Goal: Task Accomplishment & Management: Manage account settings

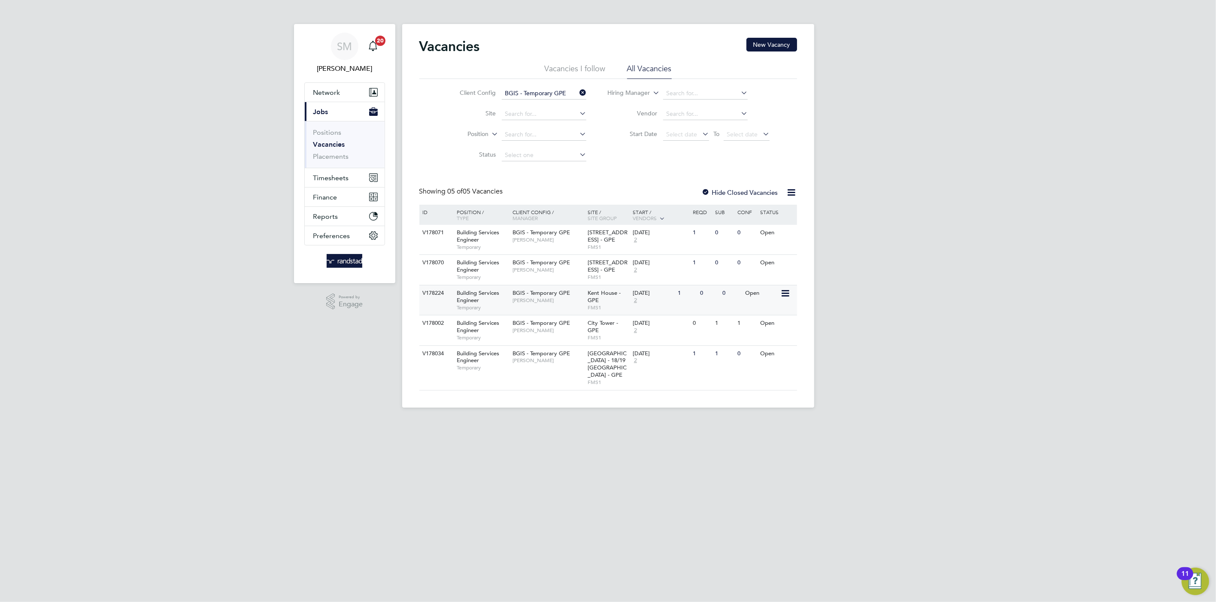
click at [662, 293] on div "[DATE]" at bounding box center [653, 293] width 41 height 7
click at [336, 177] on span "Timesheets" at bounding box center [331, 178] width 36 height 8
click at [336, 156] on link "Timesheets" at bounding box center [331, 152] width 36 height 8
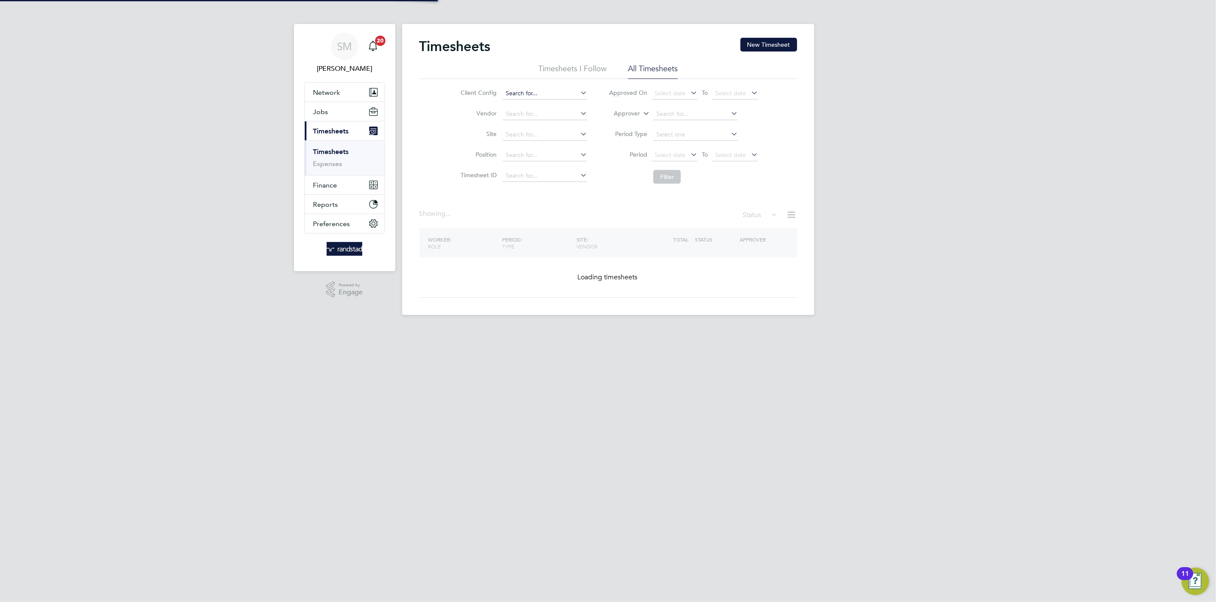
click at [531, 92] on input at bounding box center [545, 94] width 85 height 12
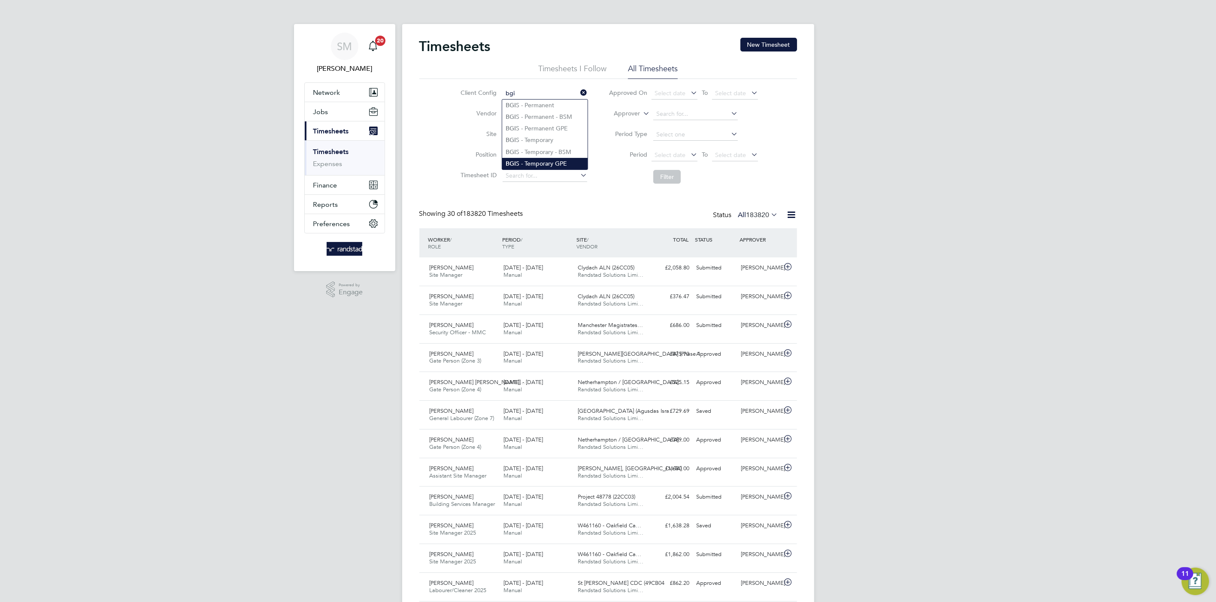
click at [540, 161] on li "BGI S - Temporary GPE" at bounding box center [544, 164] width 85 height 12
type input "BGIS - Temporary GPE"
click at [666, 176] on button "Filter" at bounding box center [666, 177] width 27 height 14
click at [725, 152] on span "Select date" at bounding box center [730, 155] width 31 height 8
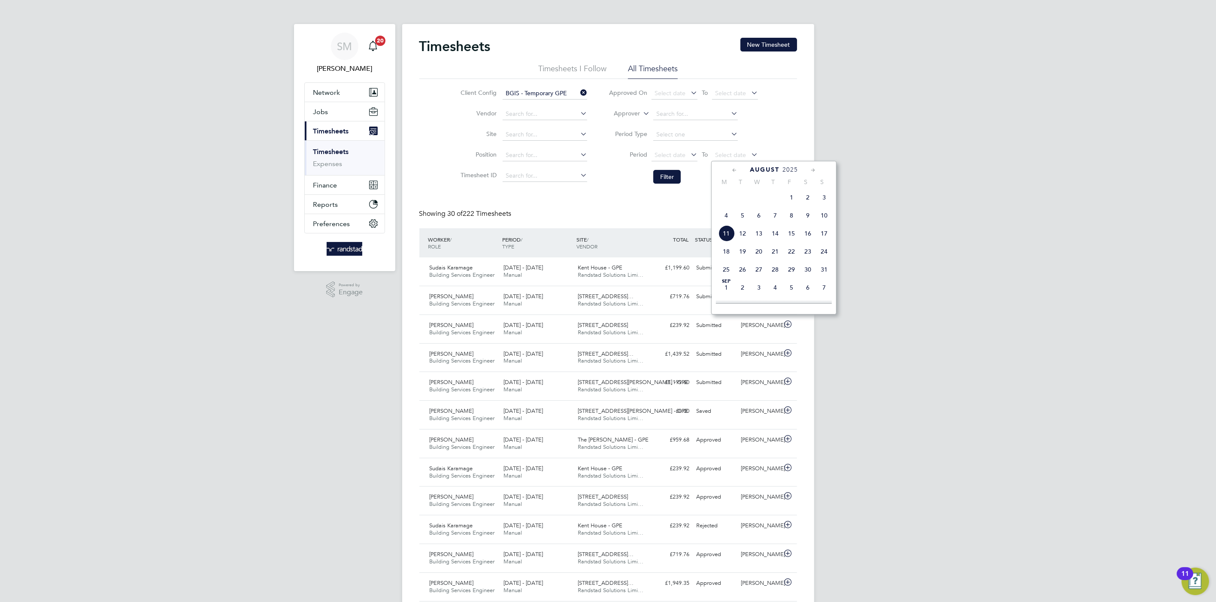
click at [789, 222] on span "8" at bounding box center [791, 215] width 16 height 16
click at [673, 155] on span "Select date" at bounding box center [670, 155] width 31 height 8
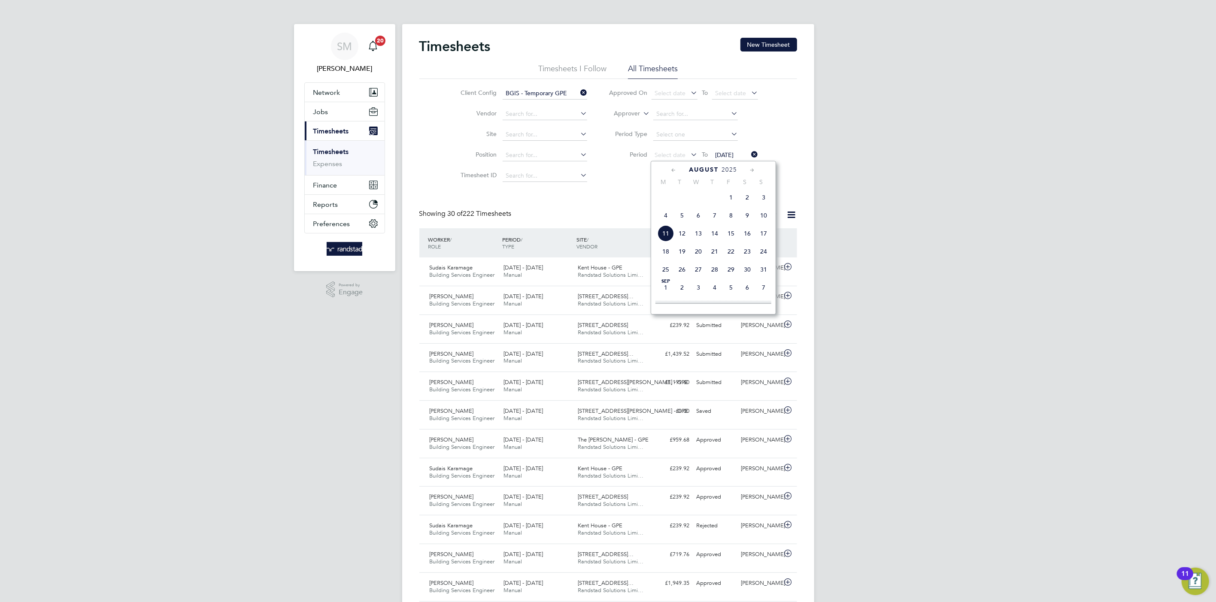
click at [753, 199] on span "2" at bounding box center [747, 197] width 16 height 16
click at [671, 178] on button "Filter" at bounding box center [666, 177] width 27 height 14
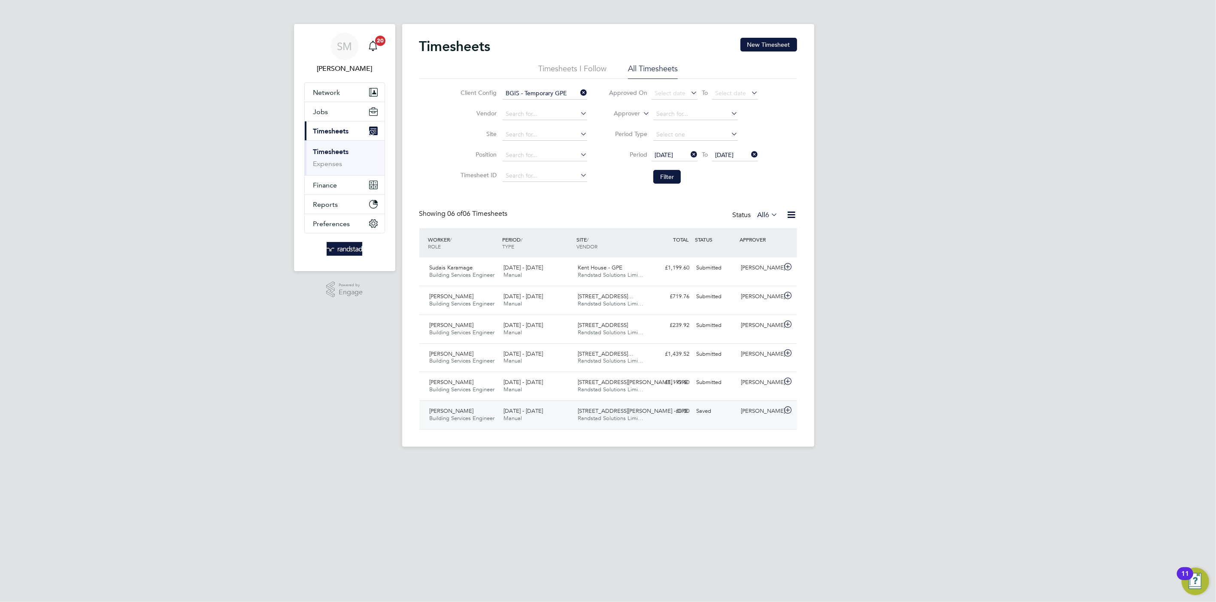
click at [637, 422] on div "31-34 Alfred Place - GPE Randstad Solutions Limi…" at bounding box center [611, 414] width 74 height 21
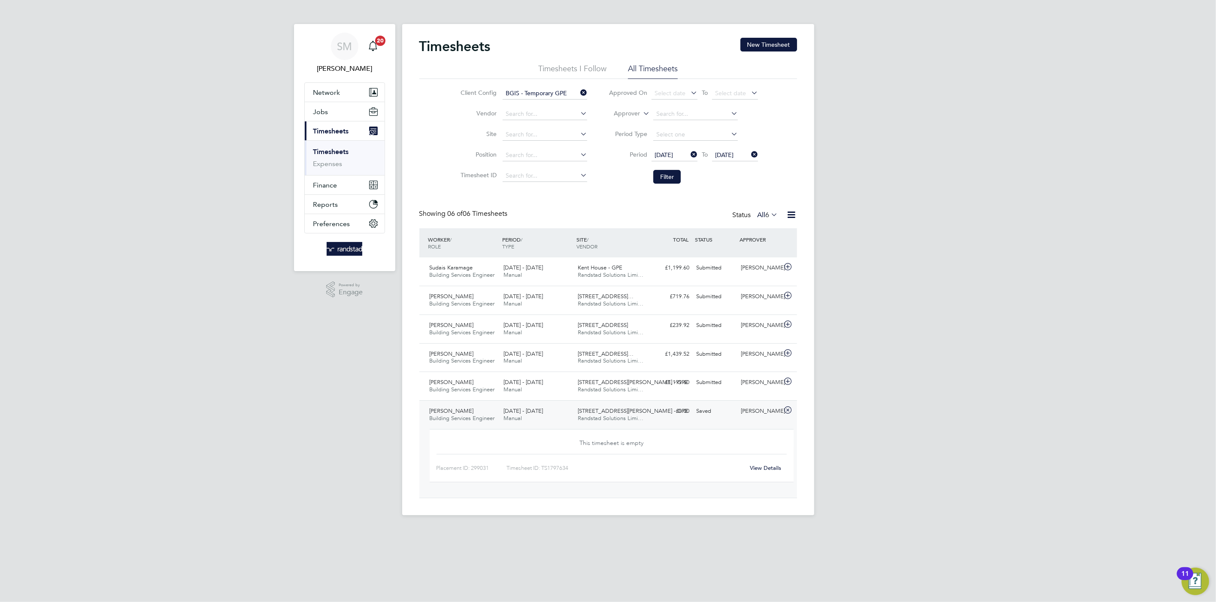
click at [762, 470] on link "View Details" at bounding box center [765, 467] width 31 height 7
click at [668, 173] on button "Filter" at bounding box center [666, 177] width 27 height 14
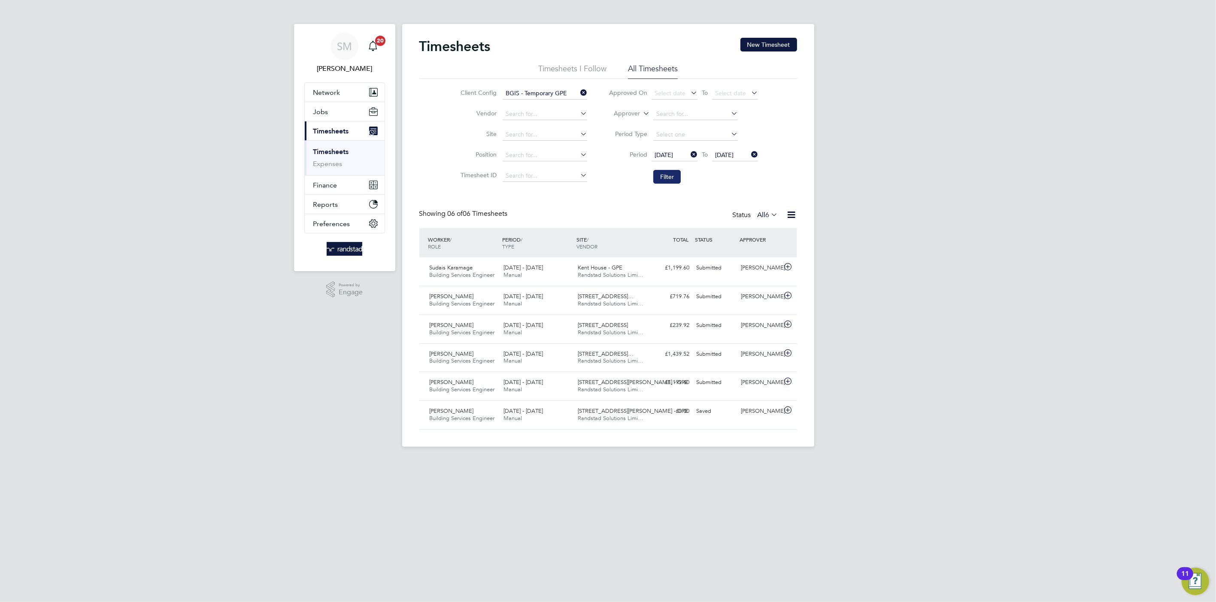
scroll to position [21, 75]
click at [668, 173] on button "Filter" at bounding box center [666, 177] width 27 height 14
click at [538, 88] on input at bounding box center [545, 94] width 85 height 12
click at [565, 117] on li "BGIS - Temporary GP E" at bounding box center [544, 117] width 85 height 12
type input "BGIS - Temporary GPE"
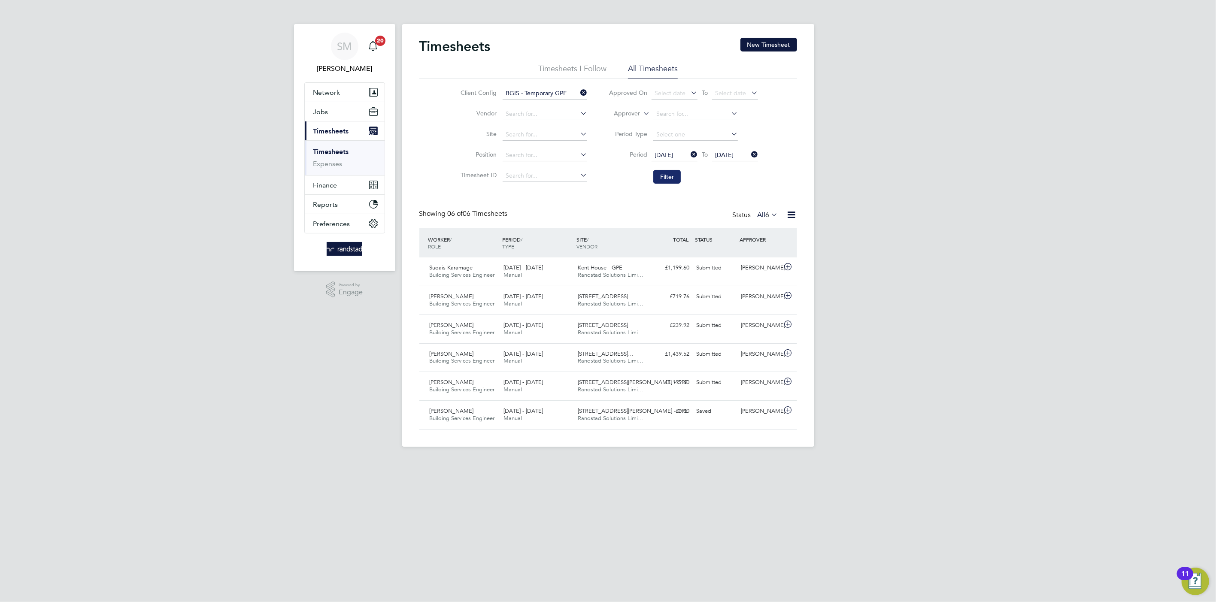
click at [667, 173] on button "Filter" at bounding box center [666, 177] width 27 height 14
click at [669, 178] on button "Filter" at bounding box center [666, 177] width 27 height 14
click at [669, 176] on button "Filter" at bounding box center [666, 177] width 27 height 14
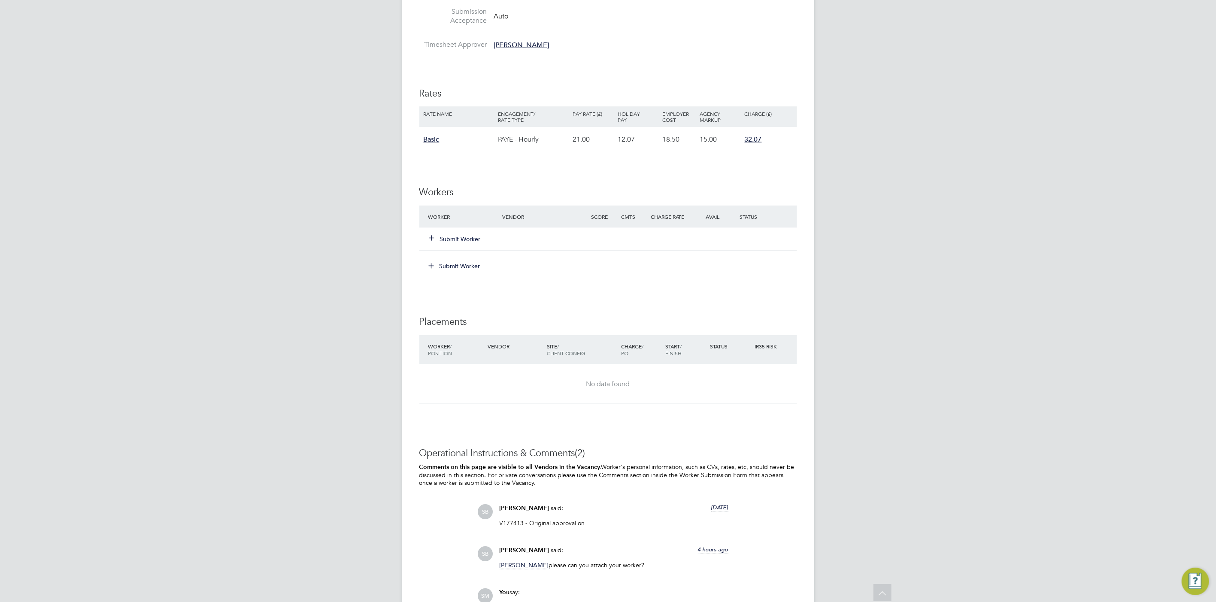
scroll to position [952, 0]
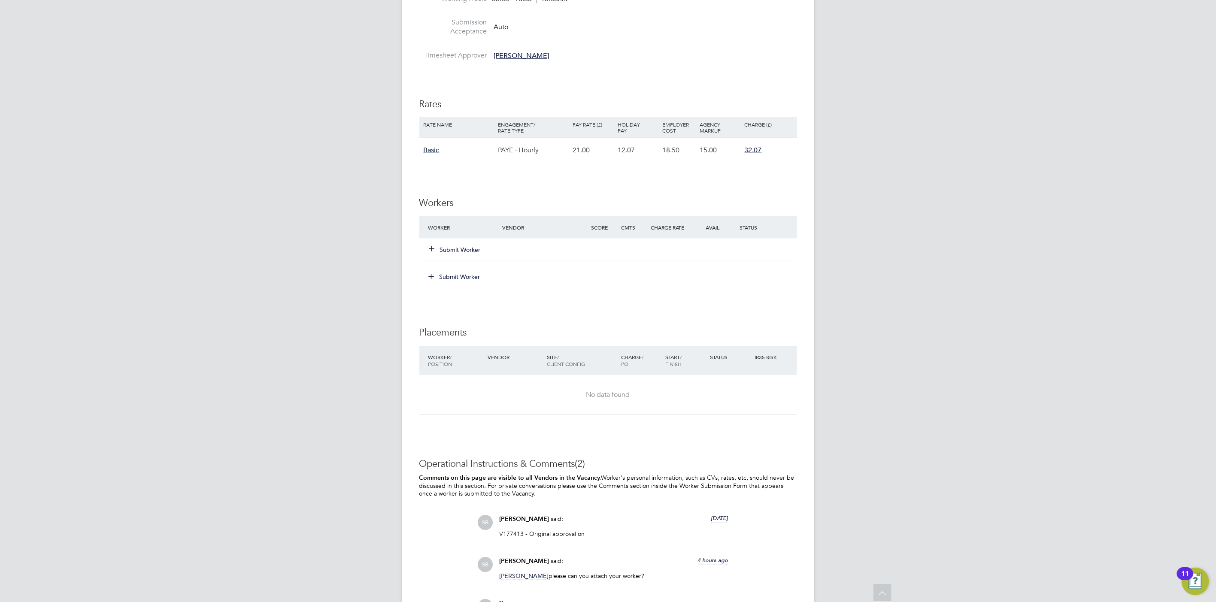
click at [461, 247] on button "Submit Worker" at bounding box center [456, 250] width 52 height 9
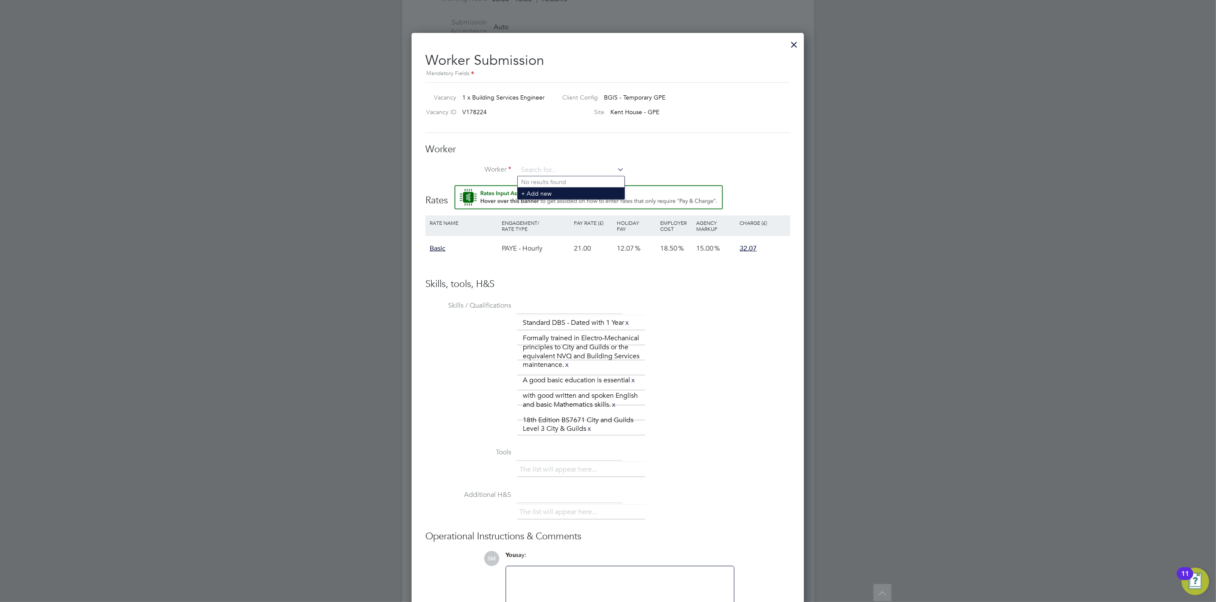
scroll to position [0, 0]
type input "Samuel Areola"
click at [557, 169] on input at bounding box center [571, 170] width 106 height 13
type input "Samuel Areola"
click at [555, 191] on li "+ Add new" at bounding box center [571, 194] width 107 height 12
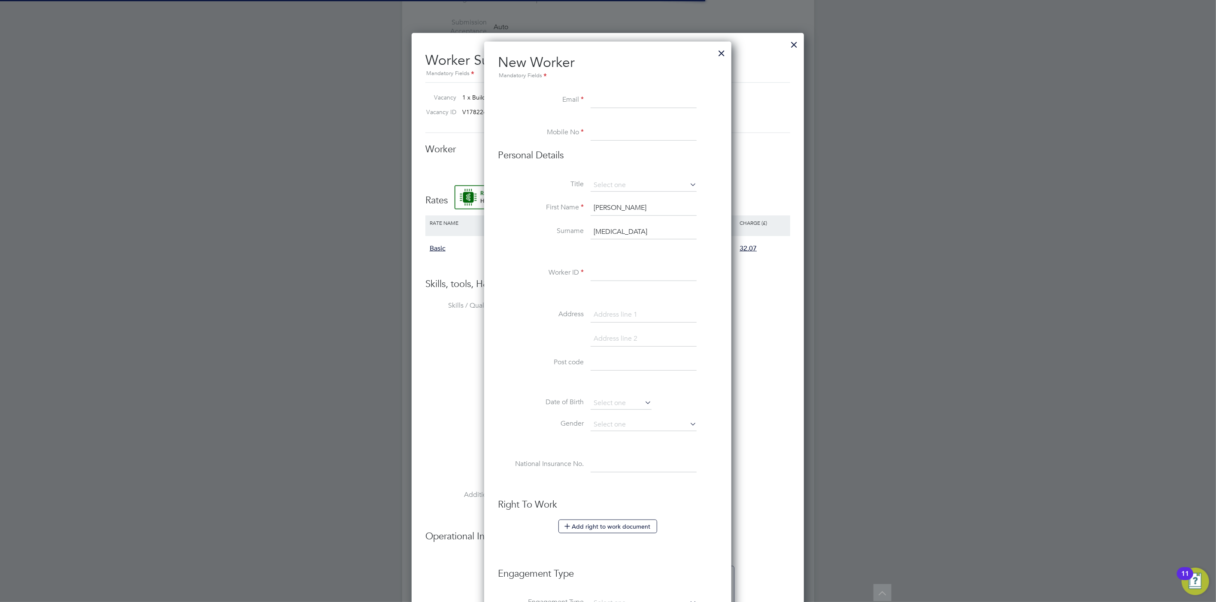
scroll to position [769, 248]
paste input "samuel.areola@engineer.com"
type input "samuel.areola@engineer.com"
click at [618, 134] on input at bounding box center [644, 132] width 106 height 15
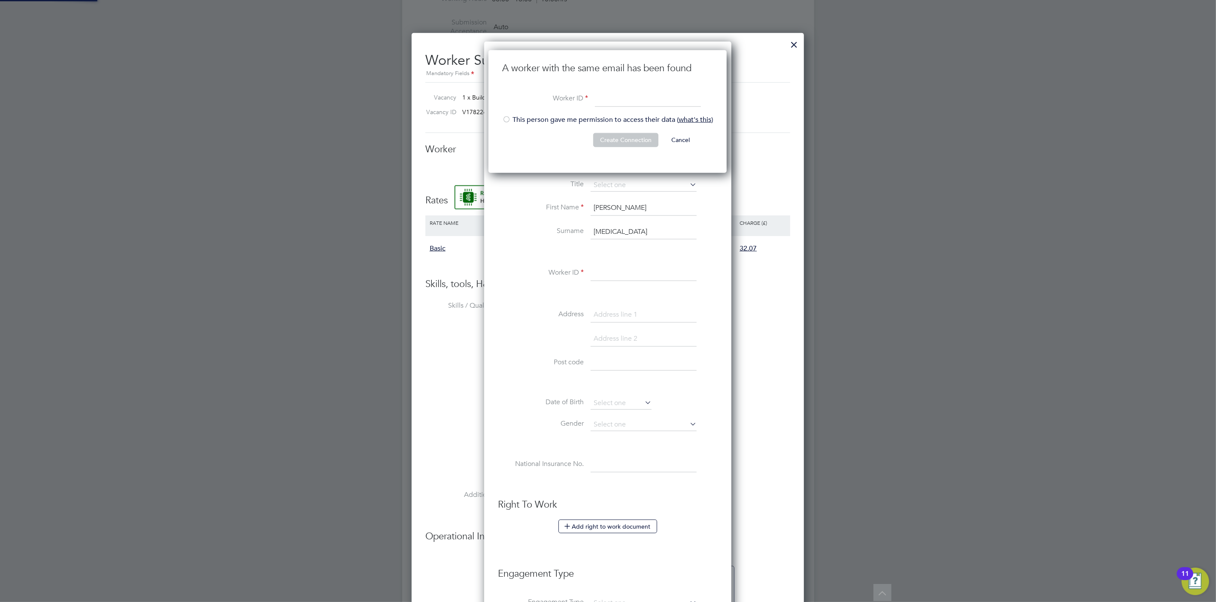
scroll to position [123, 239]
click at [583, 116] on li "This person gave me permission to access their data ( what's this )" at bounding box center [607, 124] width 211 height 18
click at [611, 99] on input at bounding box center [648, 98] width 106 height 15
click at [613, 138] on button "Create Connection" at bounding box center [625, 140] width 65 height 14
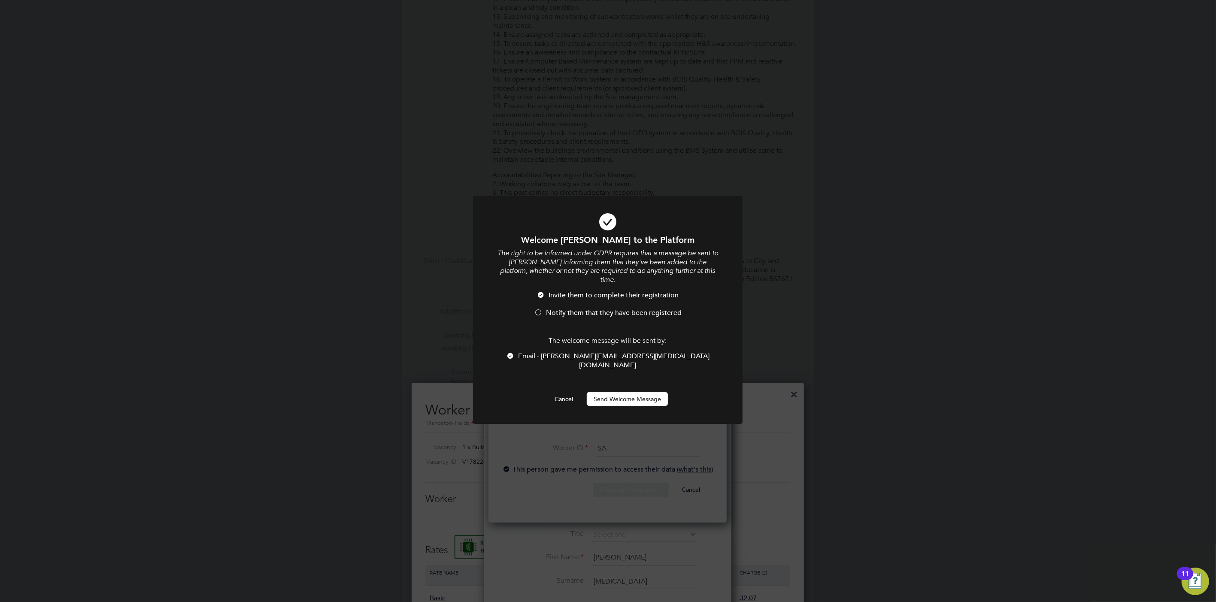
click at [595, 309] on span "Notify them that they have been registered" at bounding box center [614, 313] width 136 height 9
click at [646, 392] on button "Send Welcome Message" at bounding box center [627, 399] width 81 height 14
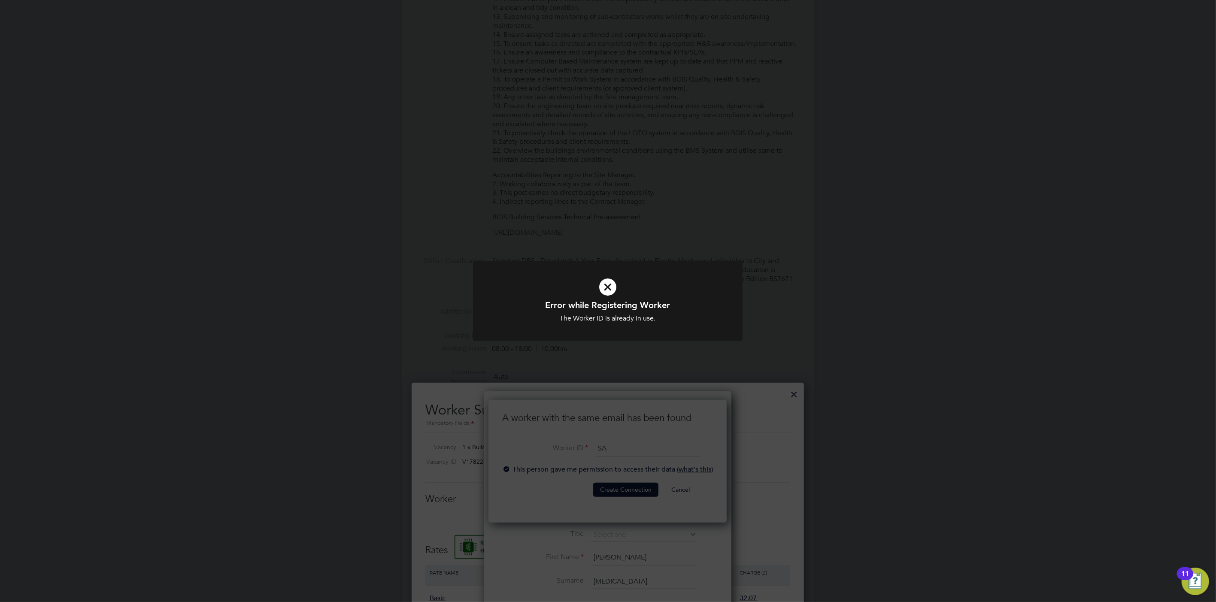
click at [648, 335] on div at bounding box center [608, 301] width 270 height 80
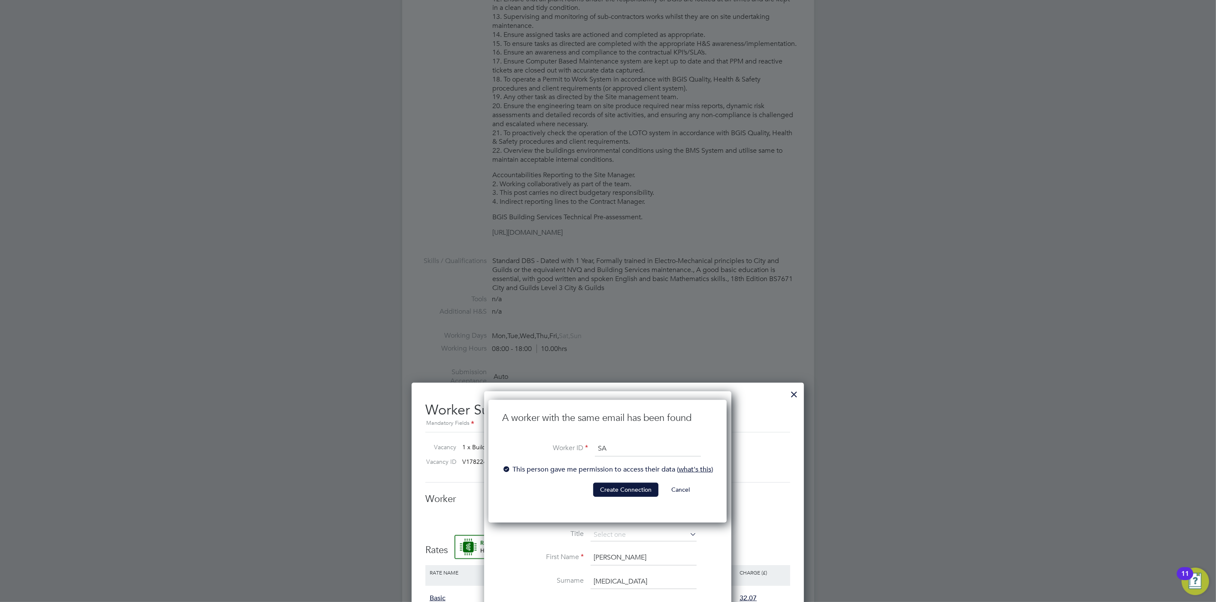
click at [614, 446] on input "SA" at bounding box center [648, 448] width 106 height 15
type input "SAMA"
click at [598, 487] on button "Create Connection" at bounding box center [625, 490] width 65 height 14
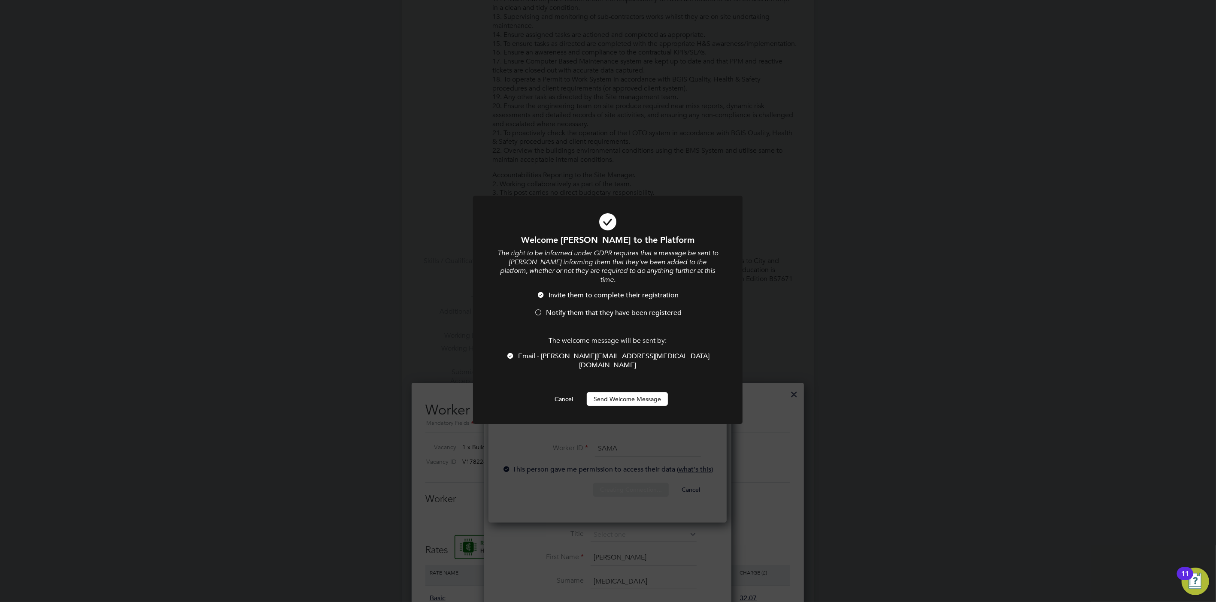
click at [604, 309] on li "Notify them that they have been registered" at bounding box center [607, 318] width 223 height 18
click at [625, 392] on button "Send Welcome Message" at bounding box center [627, 399] width 81 height 14
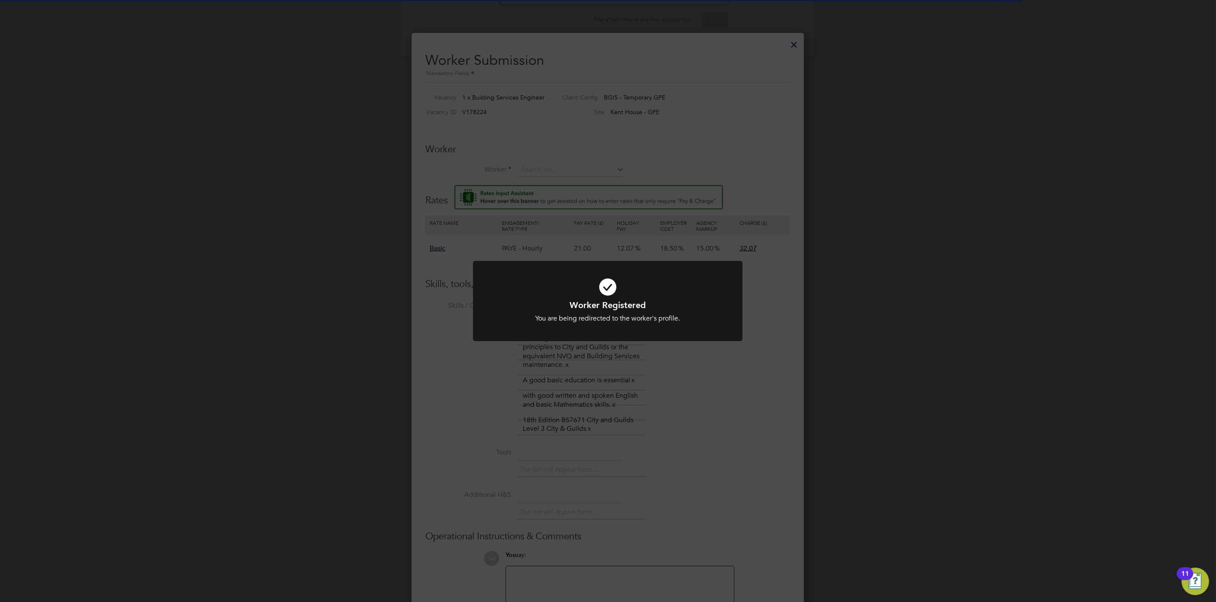
scroll to position [3, 5]
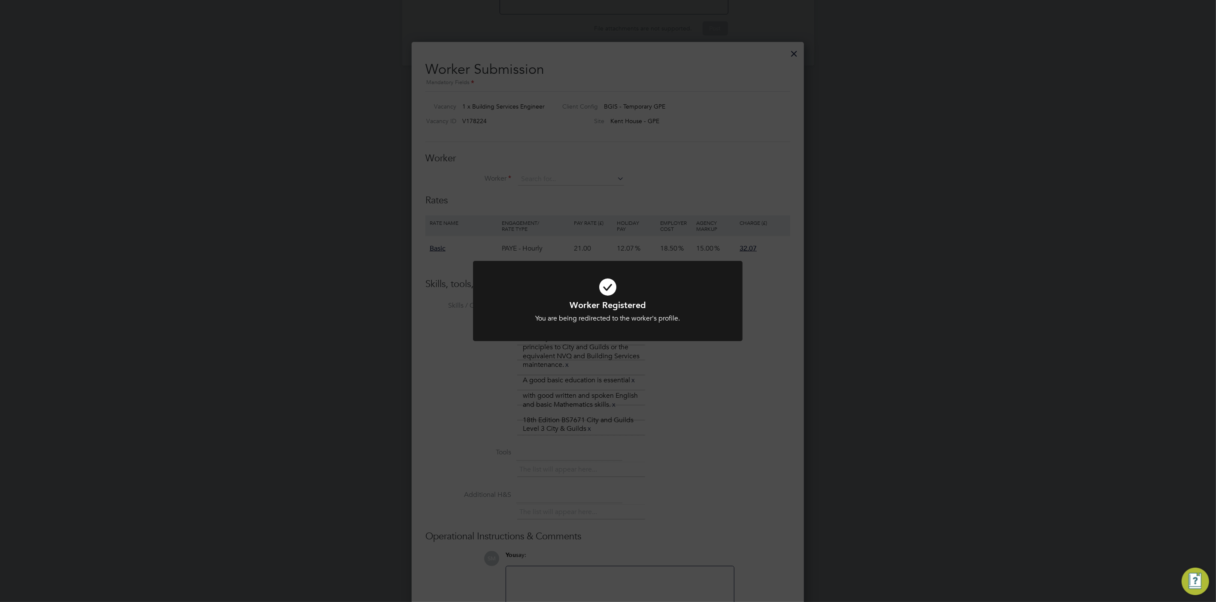
click at [695, 379] on div "Worker Registered You are being redirected to the worker's profile. Cancel Okay" at bounding box center [608, 301] width 1216 height 602
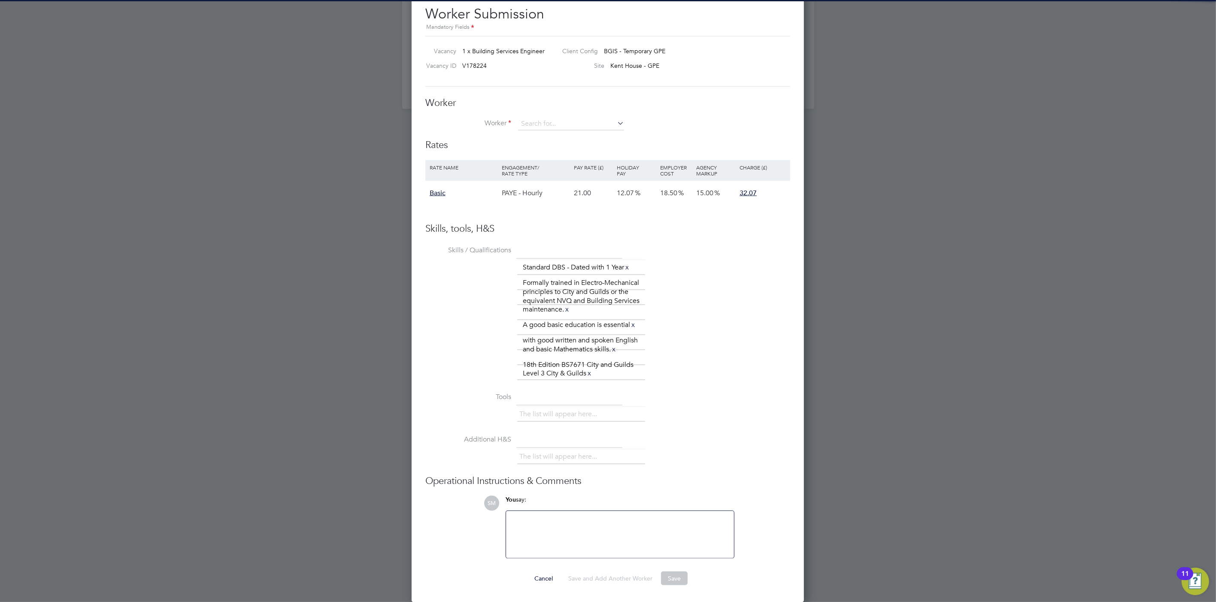
click at [558, 115] on div "Worker Worker Worker Engagement Type" at bounding box center [607, 118] width 365 height 42
click at [561, 120] on input at bounding box center [571, 124] width 106 height 13
click at [564, 121] on input at bounding box center [571, 124] width 106 height 13
click at [577, 132] on li "Samuel Areo la (SAMA)" at bounding box center [571, 136] width 107 height 12
type input "Samuel Areola (SAMA)"
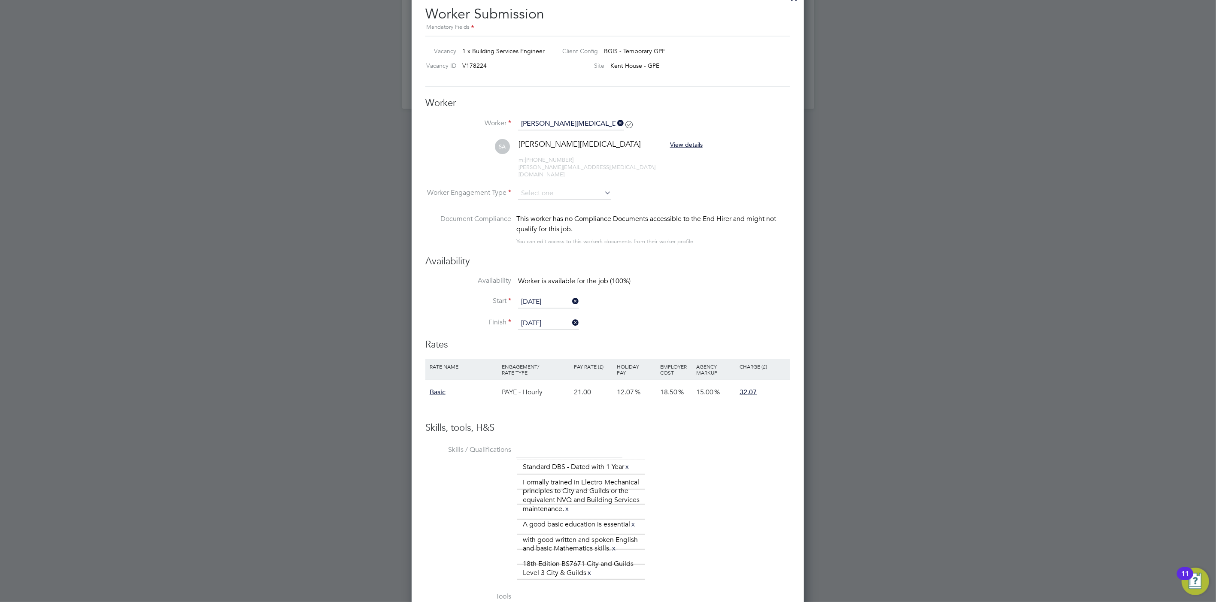
scroll to position [808, 393]
click at [538, 187] on input at bounding box center [564, 193] width 93 height 13
click at [543, 200] on li "Contract" at bounding box center [565, 198] width 94 height 11
type input "Contract"
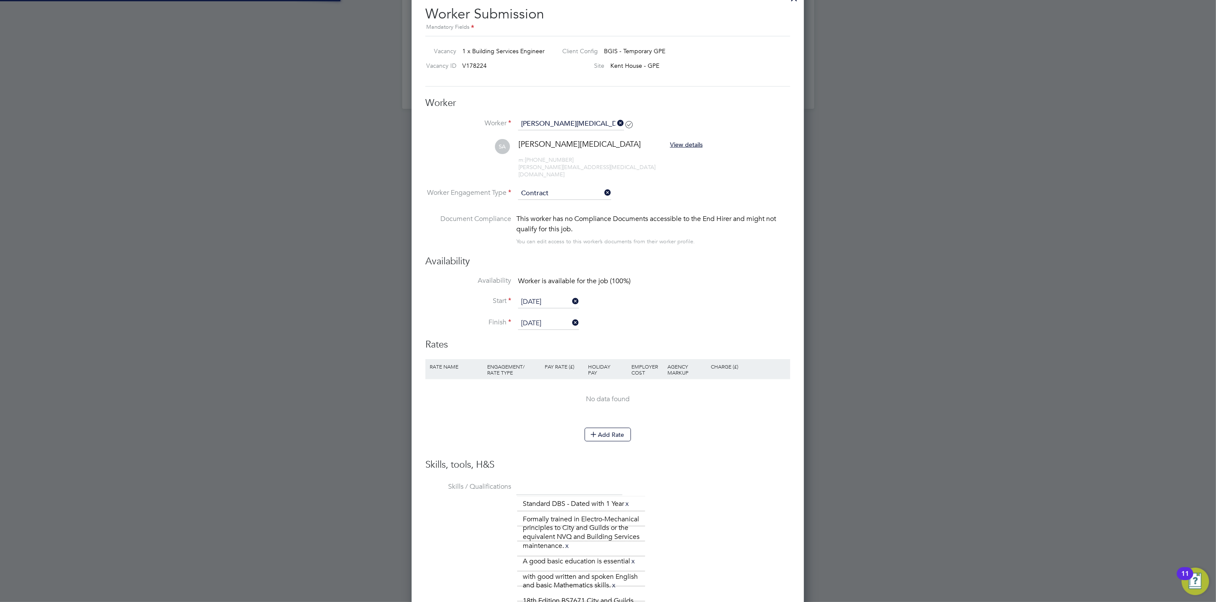
scroll to position [845, 393]
click at [609, 428] on button "Add Rate" at bounding box center [608, 435] width 46 height 14
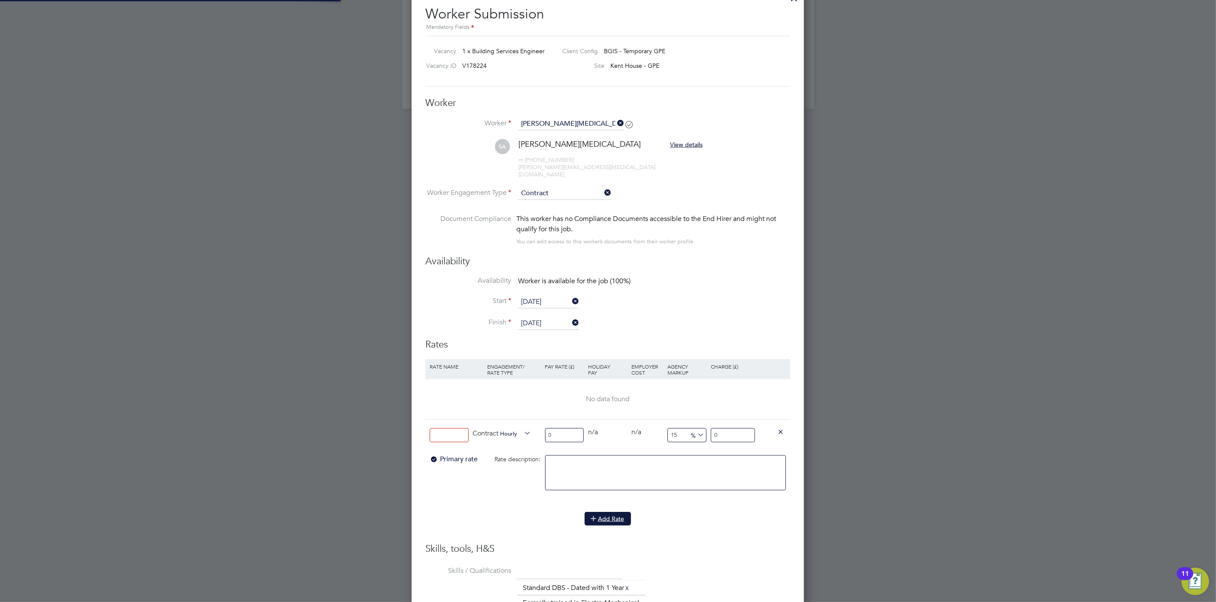
scroll to position [889, 393]
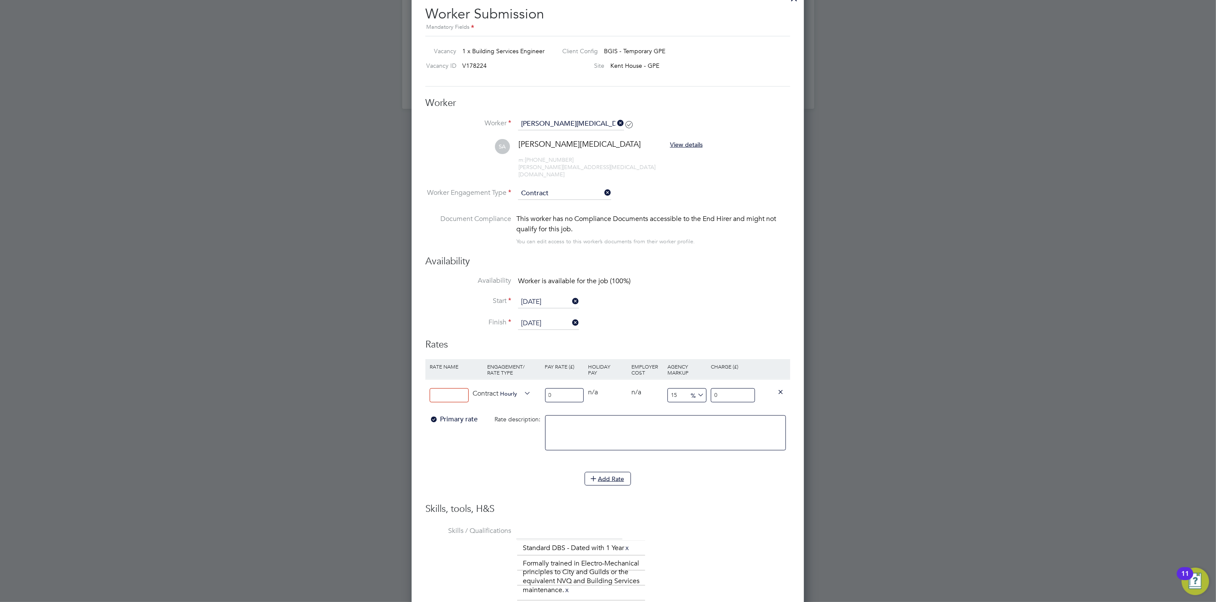
click at [462, 389] on input at bounding box center [449, 396] width 39 height 14
type input "Contract"
drag, startPoint x: 572, startPoint y: 385, endPoint x: 497, endPoint y: 382, distance: 75.6
click at [497, 382] on div "Contract Contract Hourly 0 0 n/a 0 n/a 15 0 % 0" at bounding box center [607, 395] width 365 height 32
type input "2"
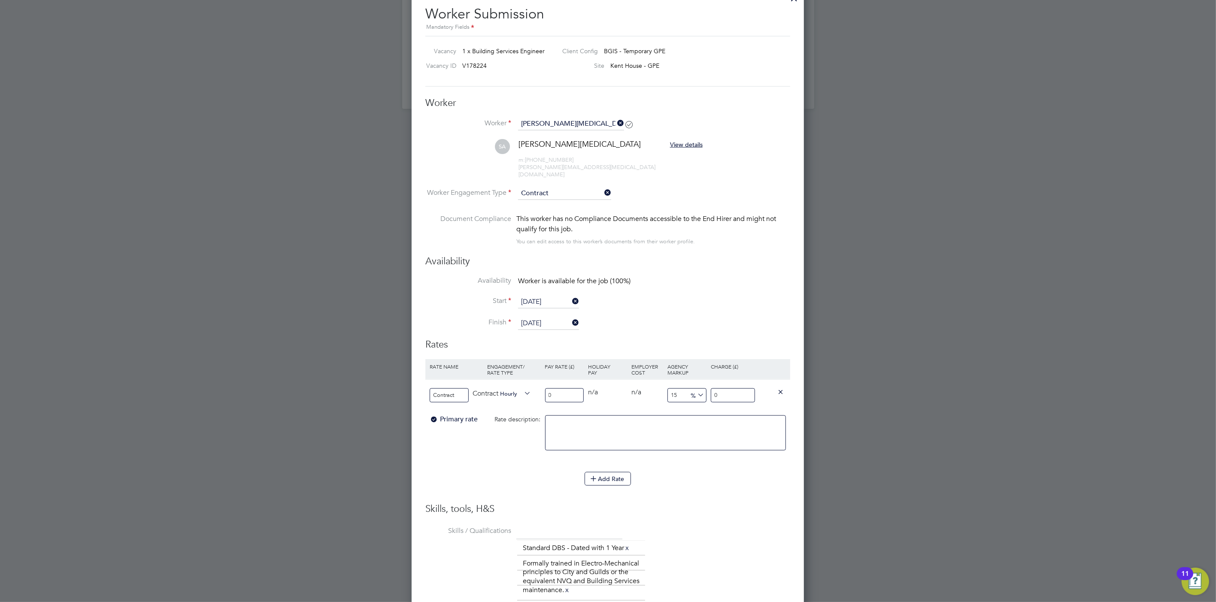
type input "2.3"
type input "27"
type input "31.05"
type input "27"
click at [695, 490] on li "Rate Name Engagement/ Rate Type Pay Rate (£) Holiday Pay Employer Cost Agency M…" at bounding box center [607, 431] width 365 height 144
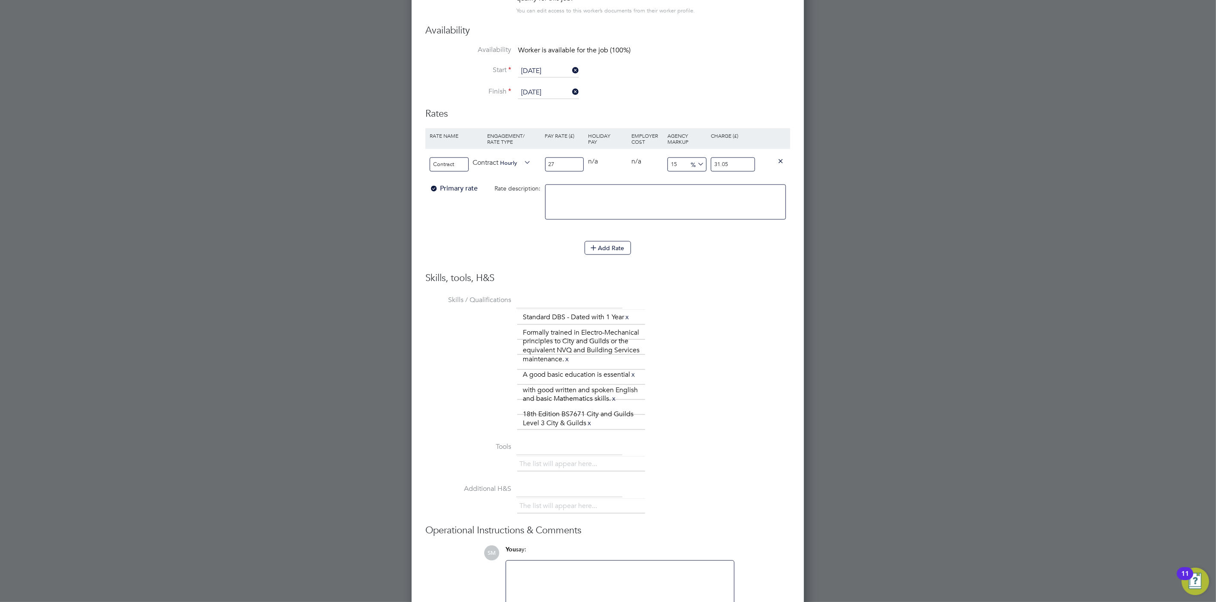
scroll to position [1272, 0]
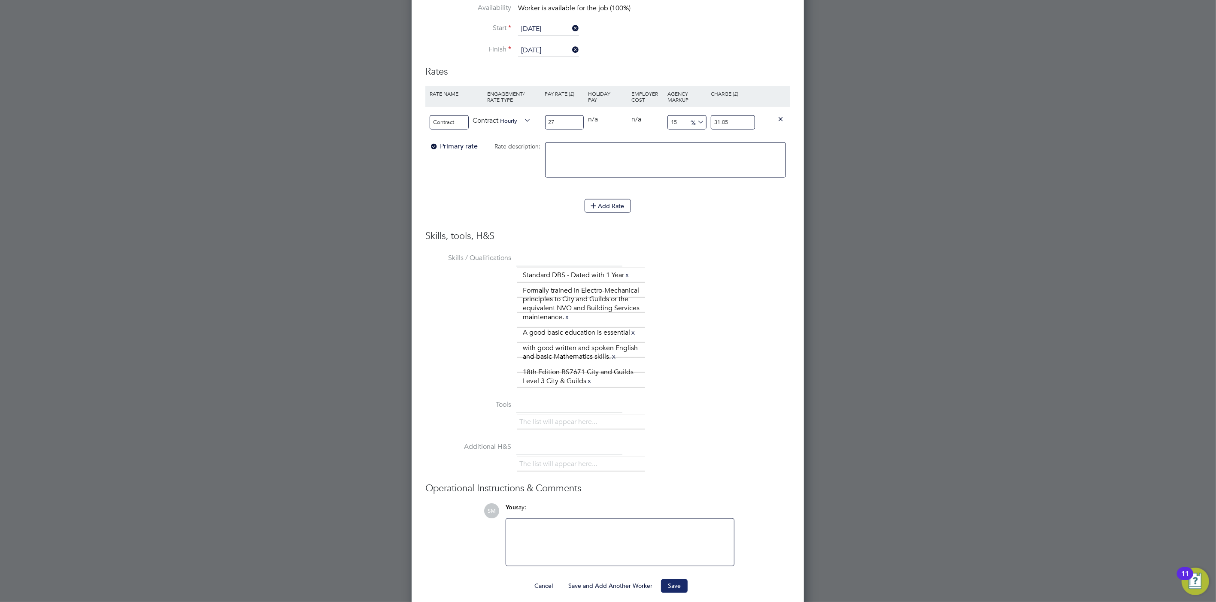
click at [668, 582] on button "Save" at bounding box center [674, 587] width 27 height 14
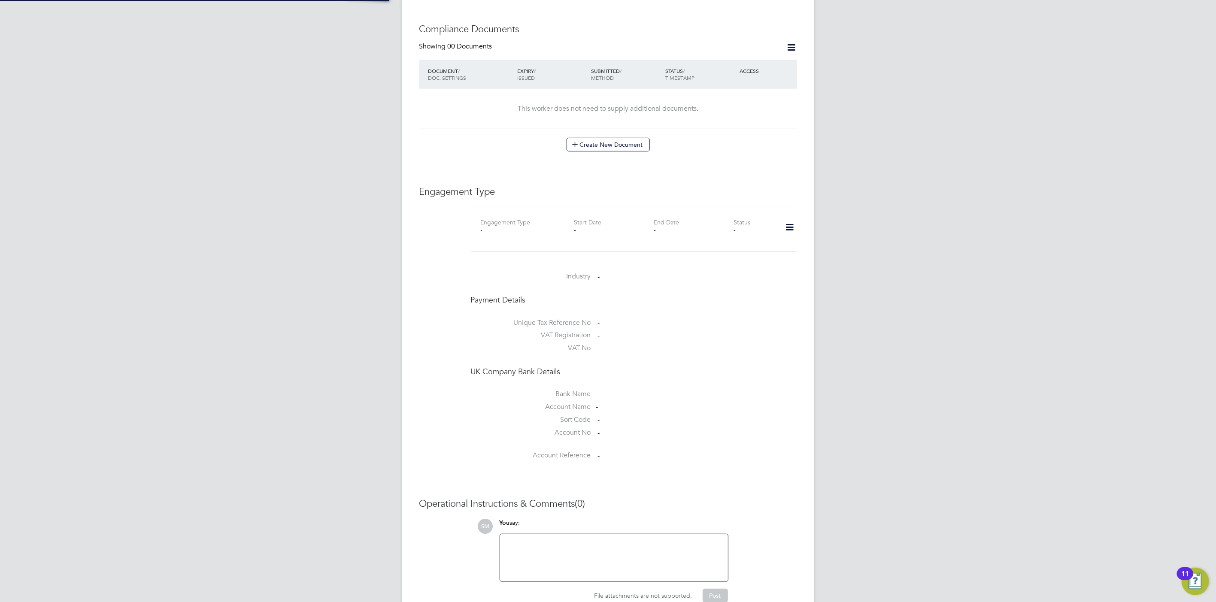
click at [865, 364] on div "SM Scott McGlynn Notifications 20 Applications: Current page: Network Team Memb…" at bounding box center [608, 85] width 1216 height 1121
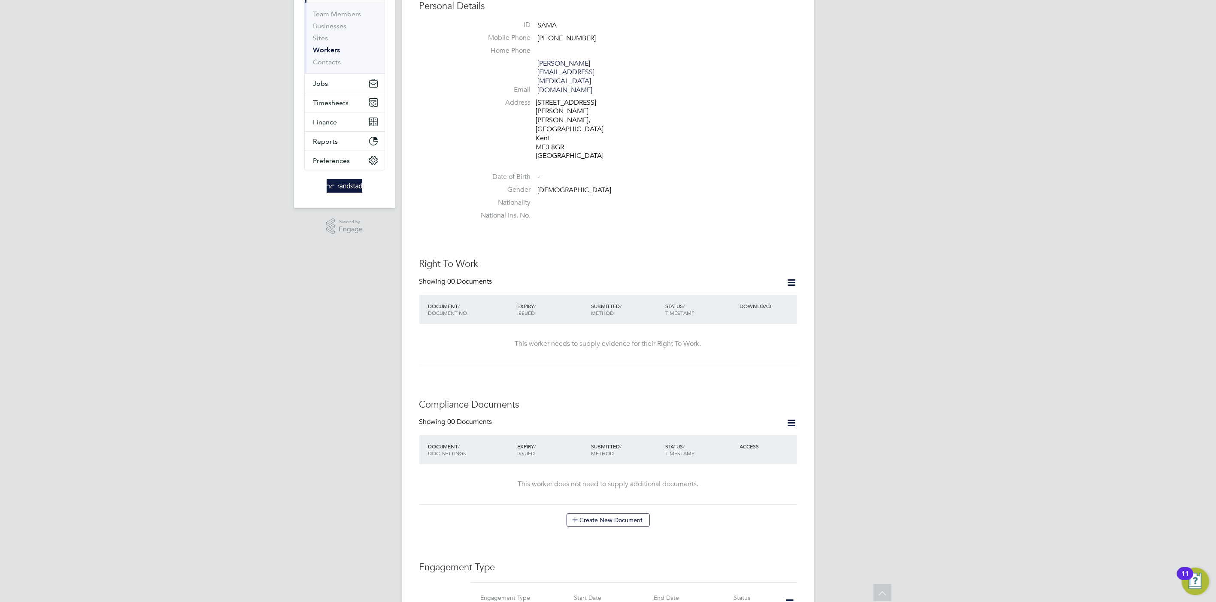
scroll to position [0, 0]
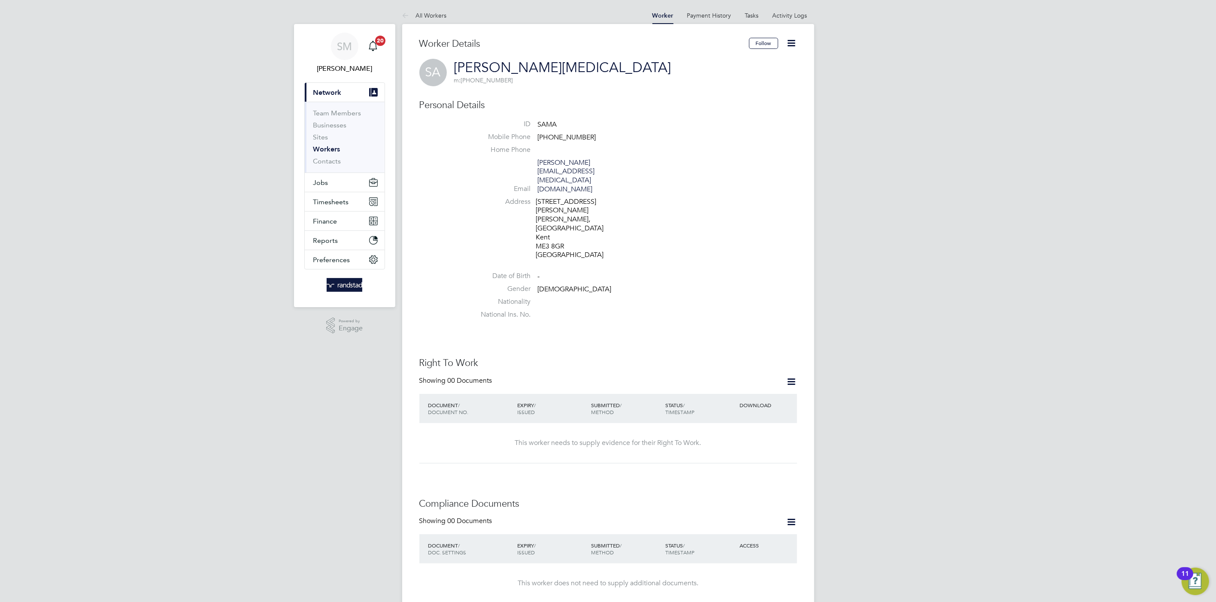
click at [792, 46] on icon at bounding box center [791, 43] width 11 height 11
click at [632, 84] on div "SA Samuel Areola m: +44 (0) 774 891 2625" at bounding box center [608, 72] width 378 height 27
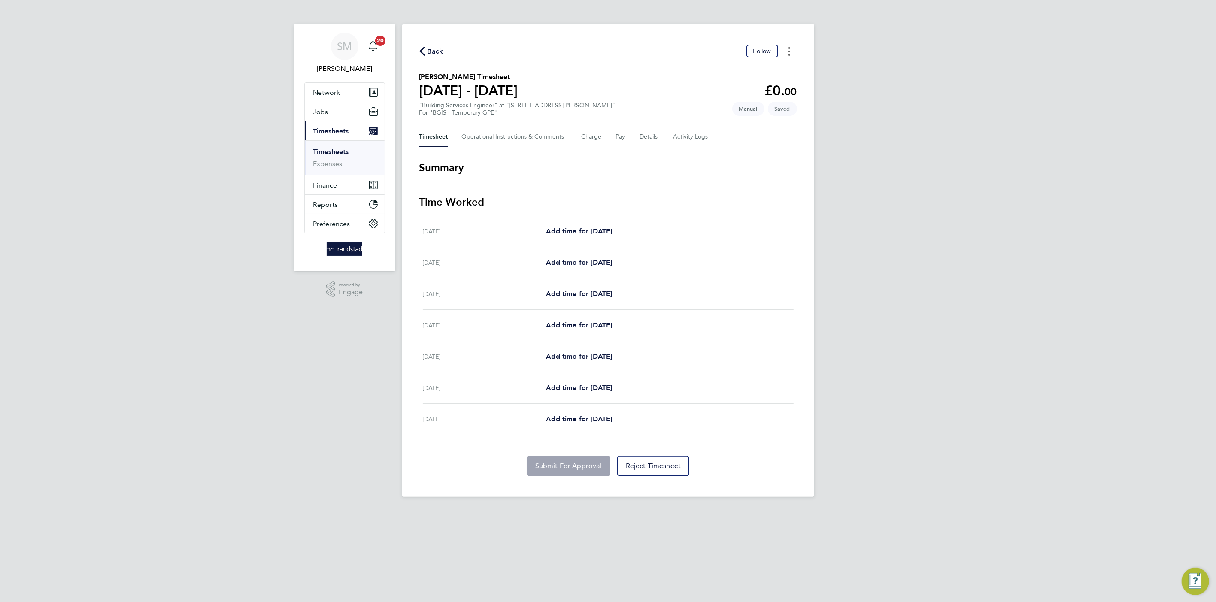
click at [791, 52] on button "Timesheets Menu" at bounding box center [789, 51] width 15 height 13
click at [613, 115] on section "Daniel Kamara's Timesheet 02 - 08 Aug 2025 £0. 00 "Building Services Engineer" …" at bounding box center [608, 94] width 378 height 45
click at [431, 52] on span "Back" at bounding box center [436, 51] width 16 height 10
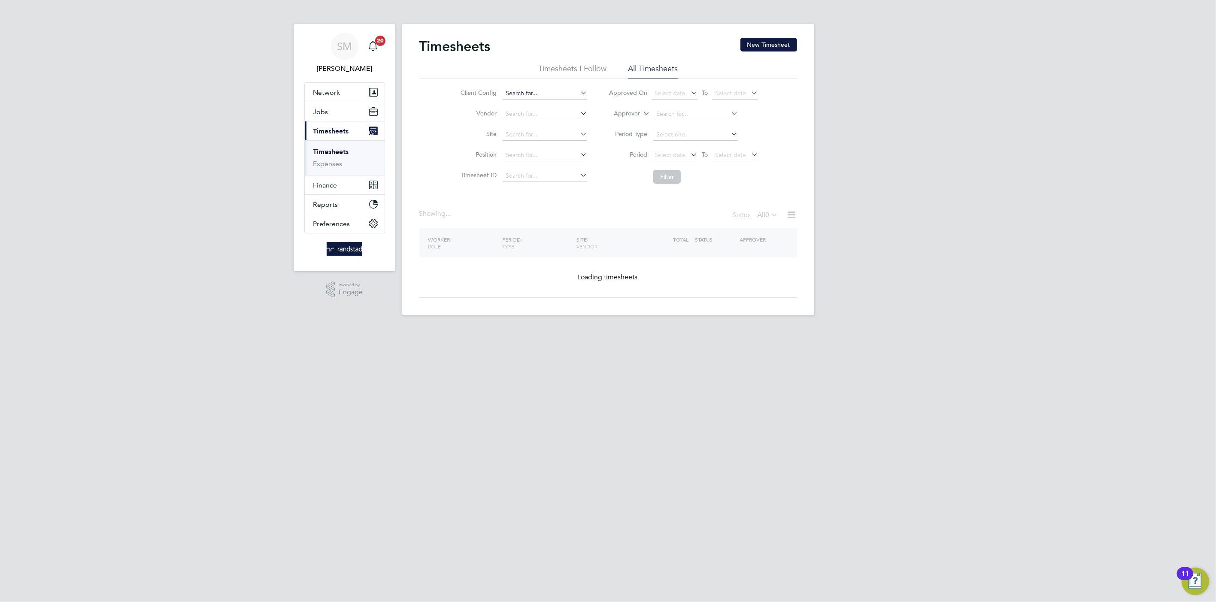
click at [545, 93] on input at bounding box center [545, 94] width 85 height 12
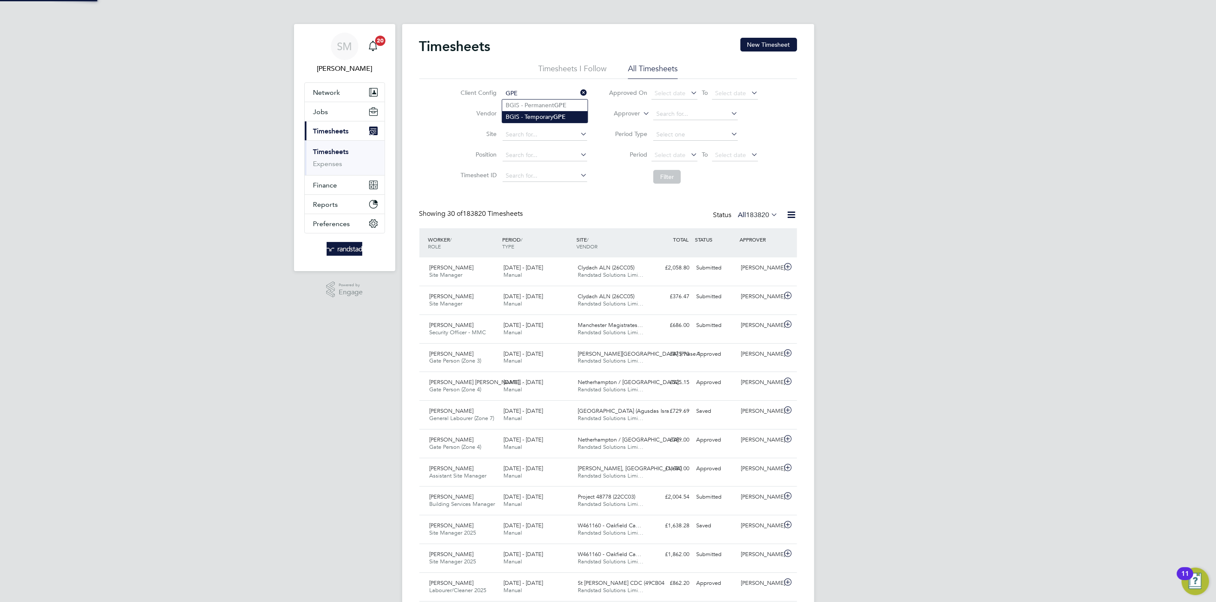
click at [556, 118] on b "GPE" at bounding box center [559, 116] width 12 height 7
type input "BGIS - Temporary GPE"
click at [654, 178] on button "Filter" at bounding box center [666, 177] width 27 height 14
click at [729, 152] on span "Select date" at bounding box center [730, 155] width 31 height 8
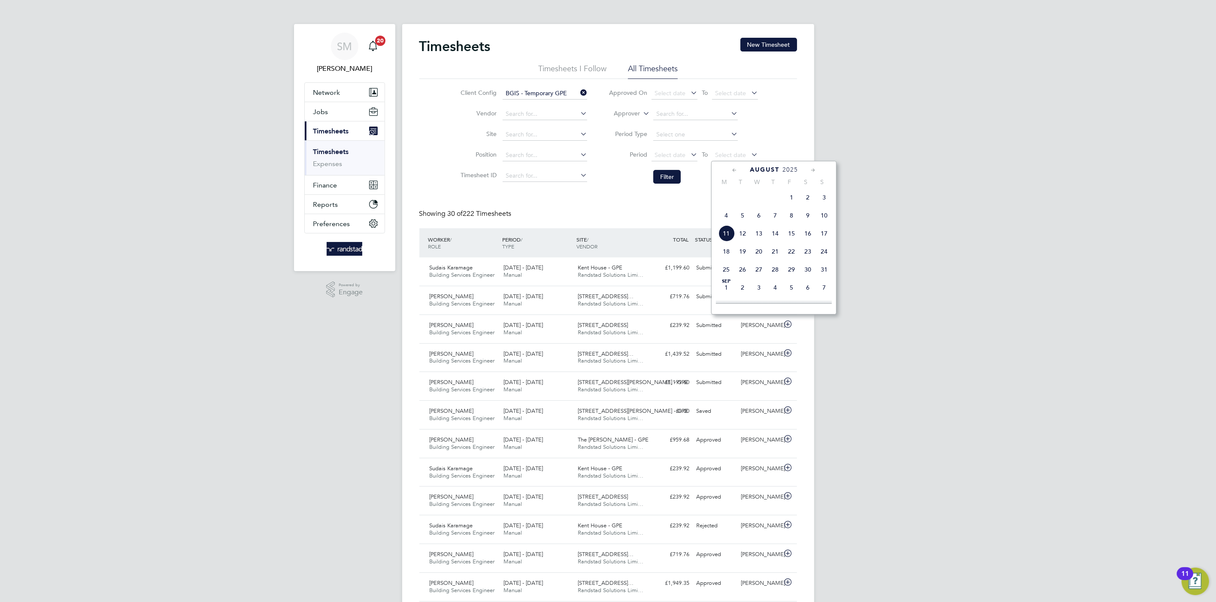
click at [793, 219] on span "8" at bounding box center [791, 215] width 16 height 16
click at [671, 149] on div "Select date To 08 Aug 2025" at bounding box center [705, 155] width 106 height 12
click at [671, 152] on span "Select date" at bounding box center [670, 155] width 31 height 8
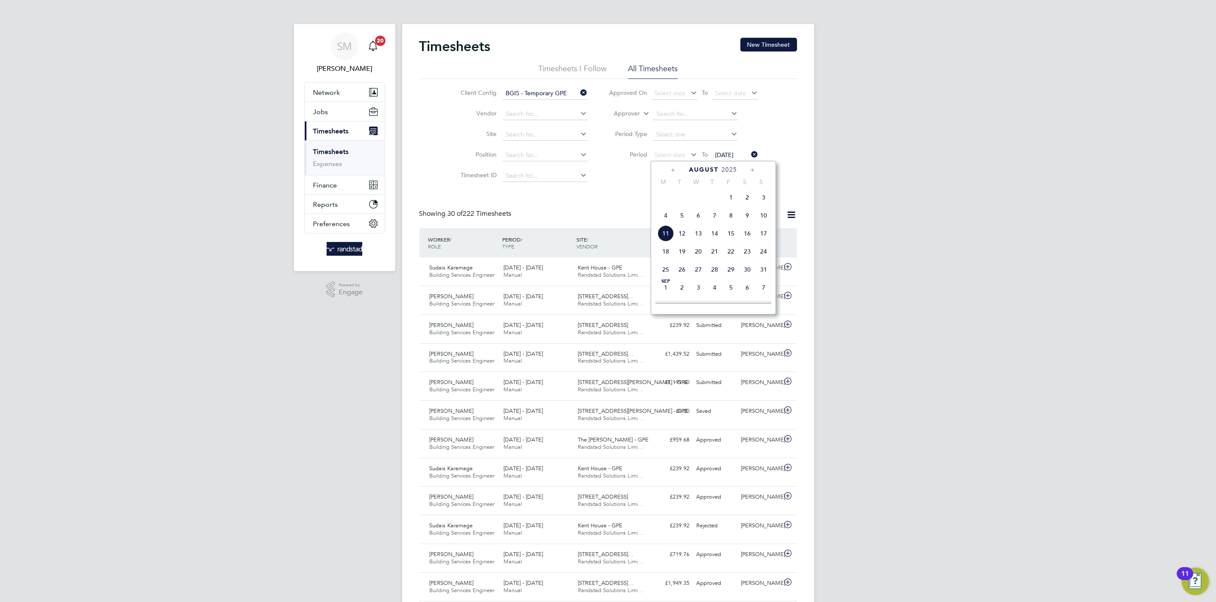
click at [747, 203] on span "2" at bounding box center [747, 197] width 16 height 16
click at [670, 175] on button "Filter" at bounding box center [666, 177] width 27 height 14
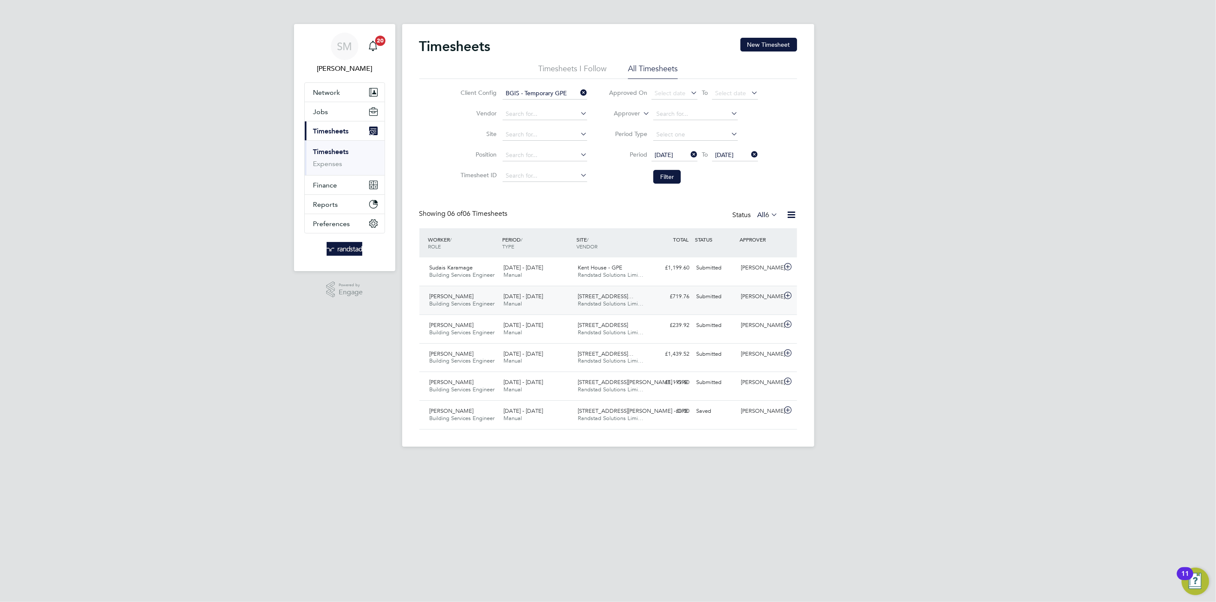
click at [711, 298] on div "Submitted" at bounding box center [715, 297] width 45 height 14
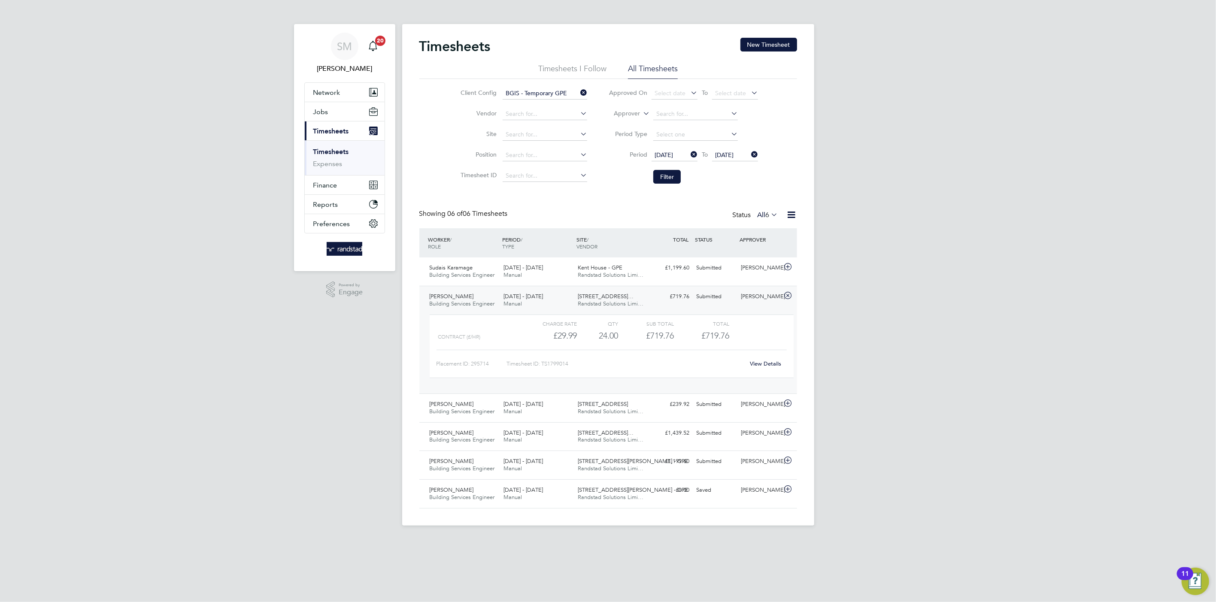
click at [656, 300] on div "£719.76 Submitted" at bounding box center [671, 297] width 45 height 14
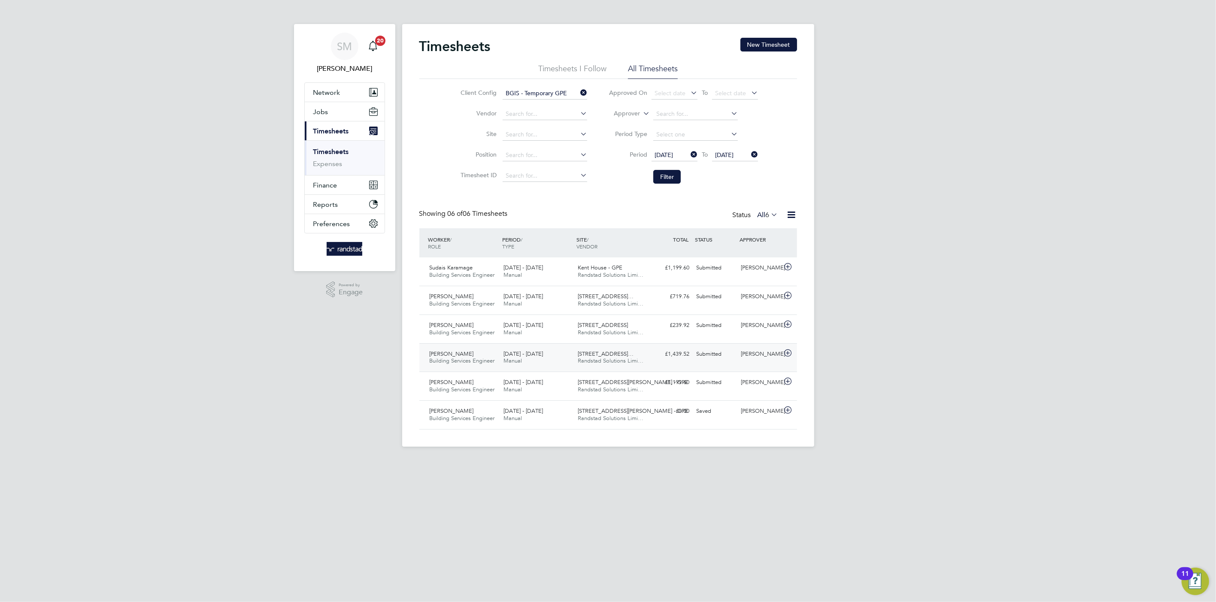
click at [717, 358] on div "Submitted" at bounding box center [715, 354] width 45 height 14
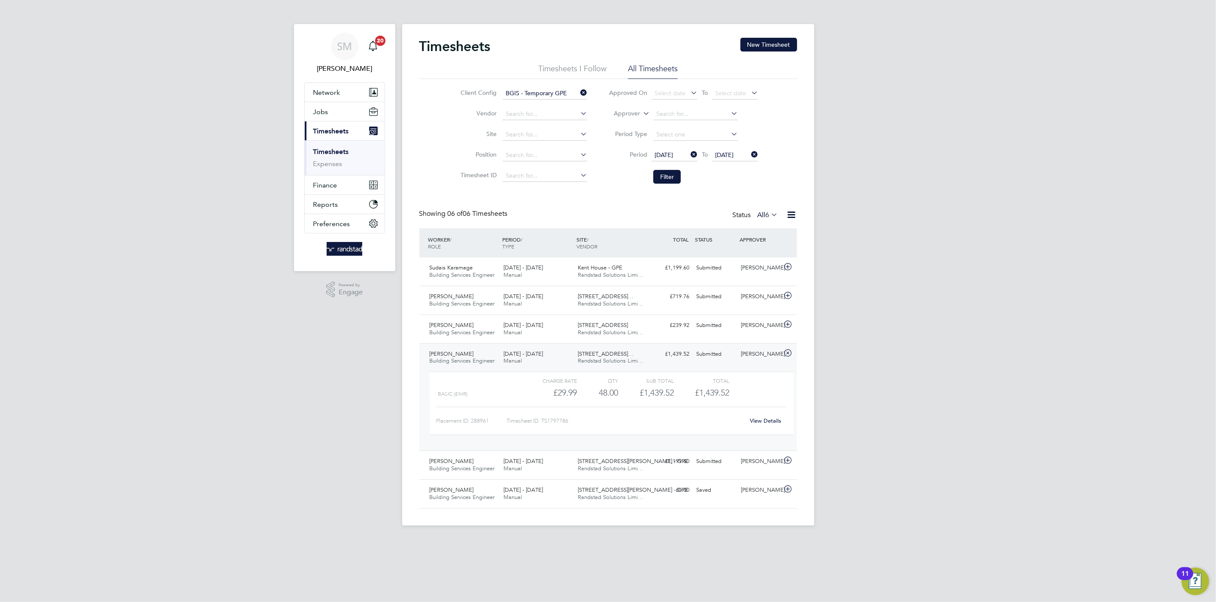
click at [763, 423] on link "View Details" at bounding box center [765, 420] width 31 height 7
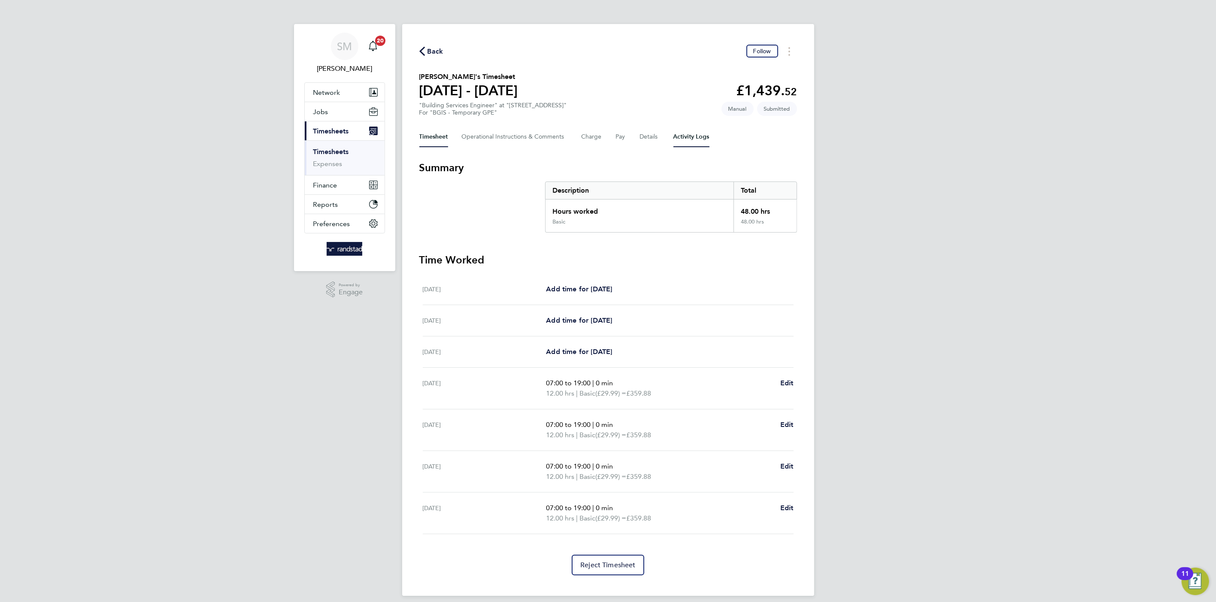
click at [678, 141] on Logs-tab "Activity Logs" at bounding box center [692, 137] width 36 height 21
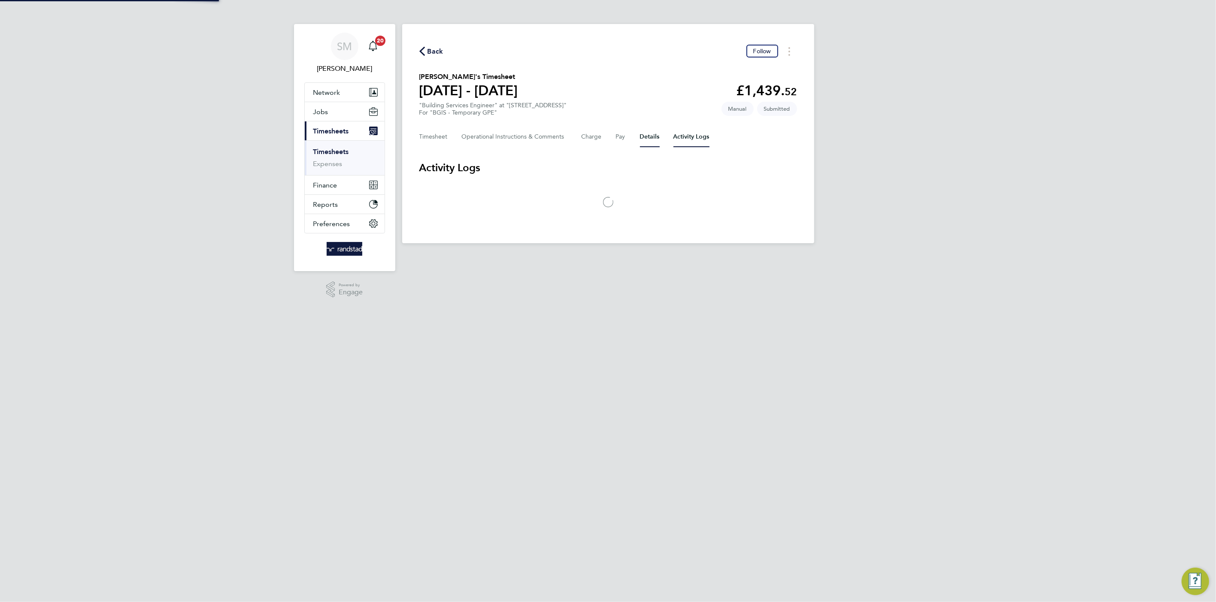
click at [650, 140] on button "Details" at bounding box center [650, 137] width 20 height 21
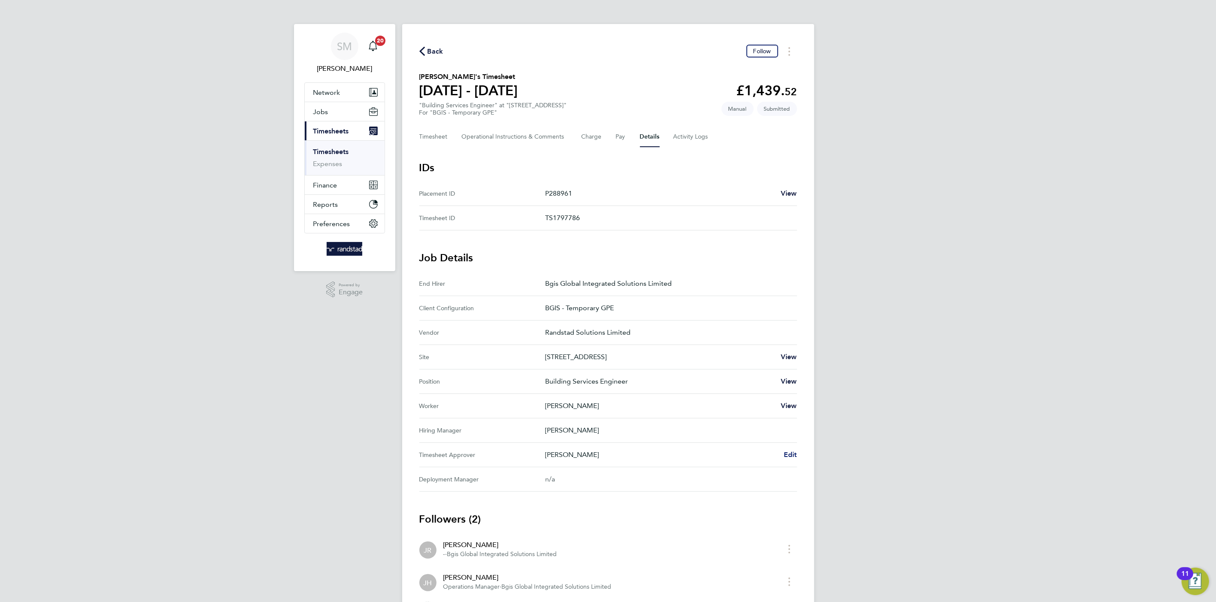
click at [788, 451] on span "Edit" at bounding box center [790, 455] width 13 height 8
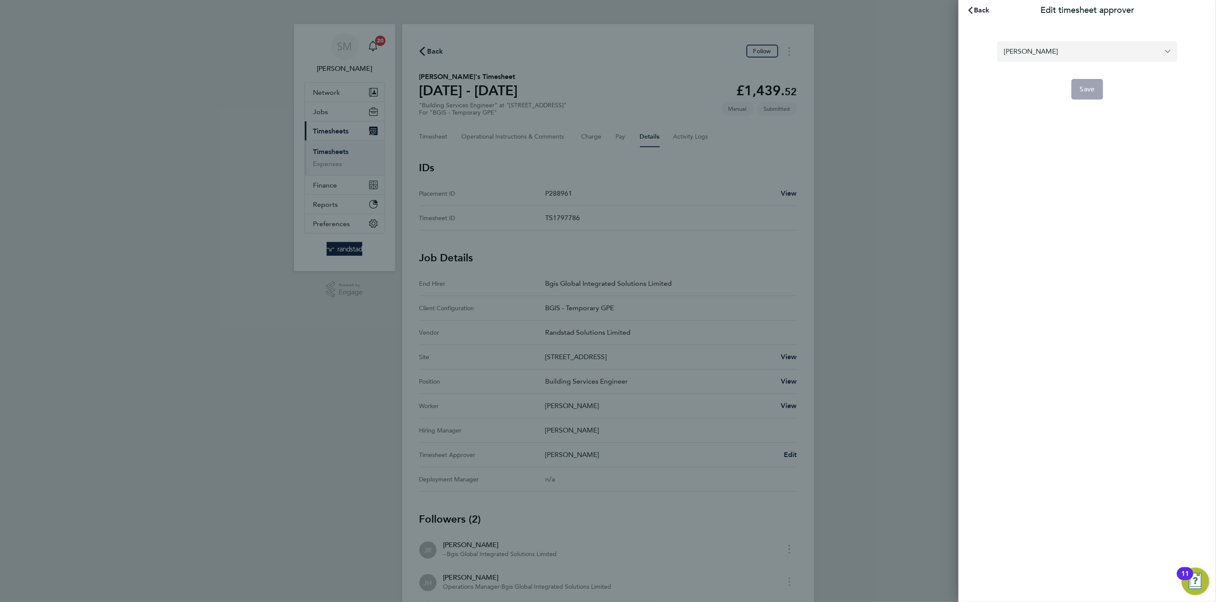
click at [1047, 48] on input "[PERSON_NAME]" at bounding box center [1087, 51] width 180 height 20
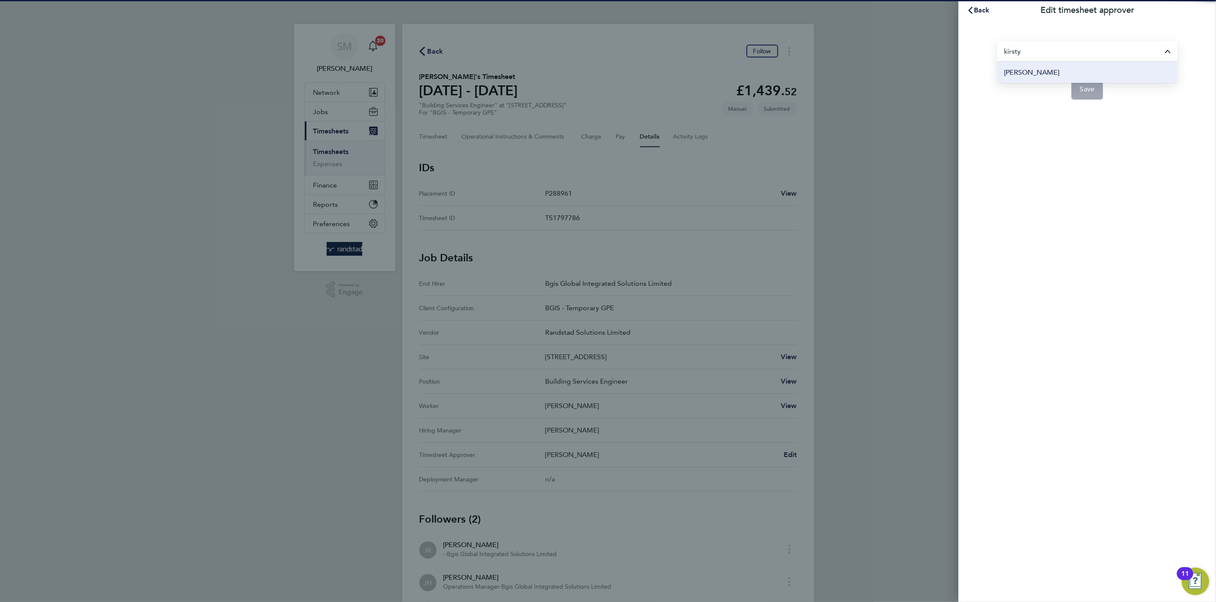
click at [1041, 71] on span "[PERSON_NAME]" at bounding box center [1031, 72] width 55 height 10
type input "[PERSON_NAME]"
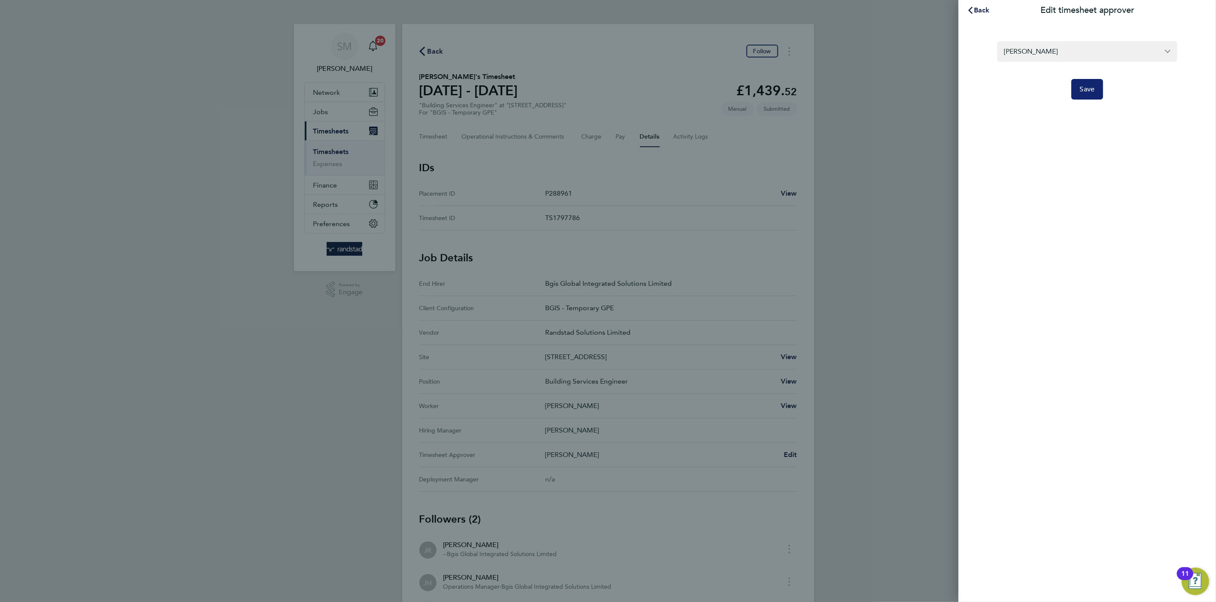
click at [1084, 91] on span "Save" at bounding box center [1087, 89] width 15 height 9
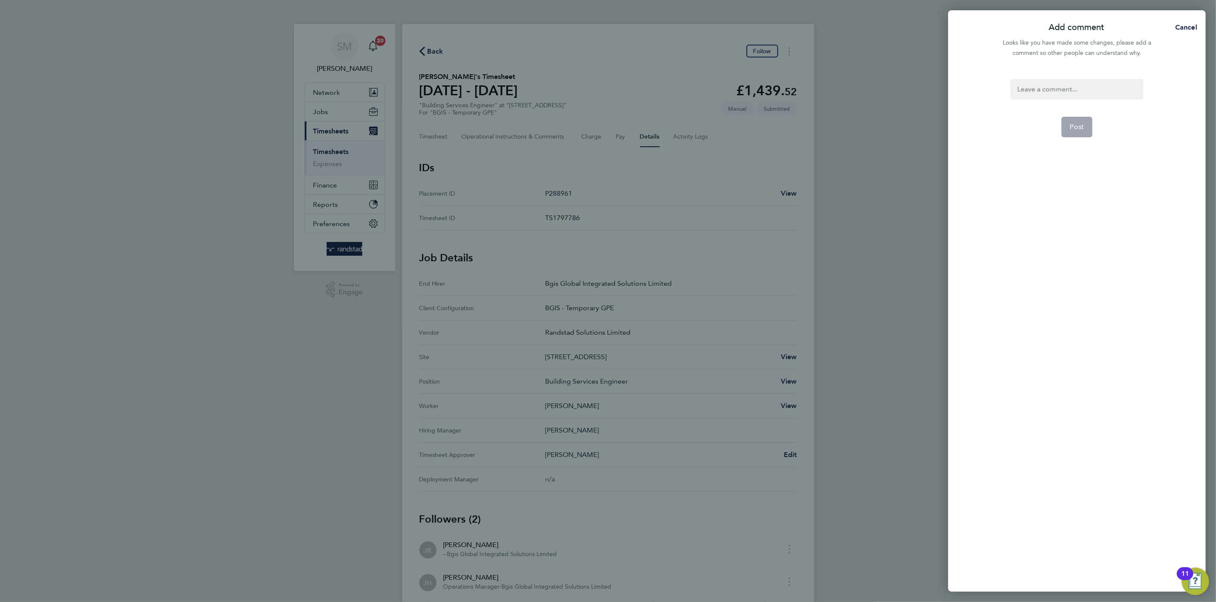
click at [1060, 91] on div at bounding box center [1077, 89] width 133 height 21
click at [1061, 94] on div at bounding box center [1077, 89] width 133 height 21
click at [1075, 121] on button "Post" at bounding box center [1077, 127] width 31 height 21
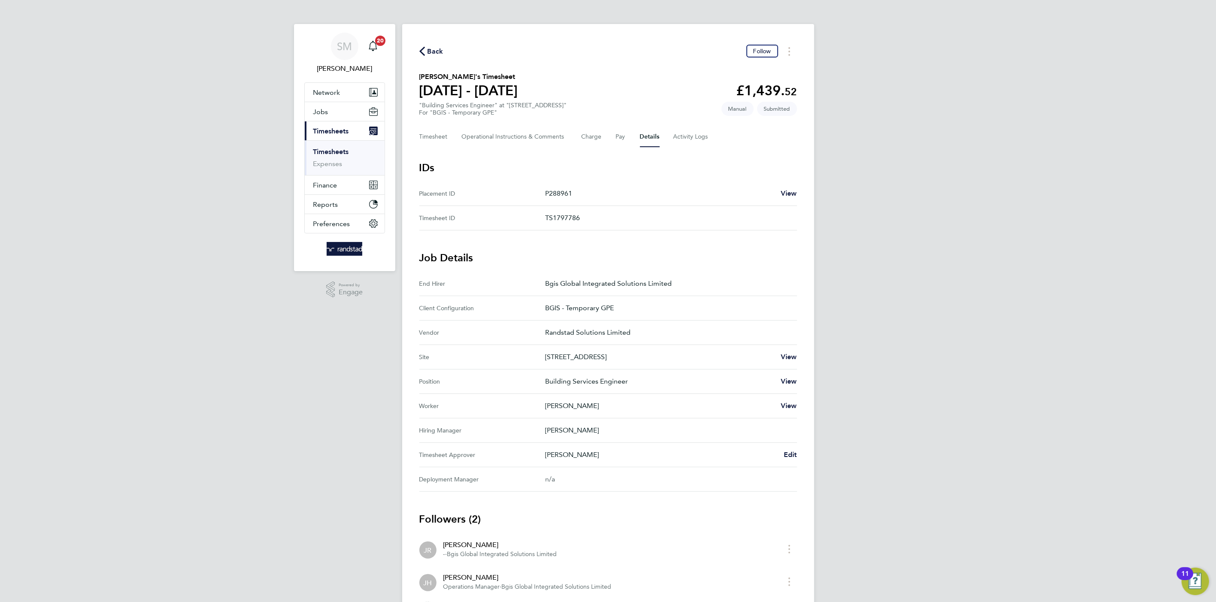
click at [438, 51] on span "Back" at bounding box center [436, 51] width 16 height 10
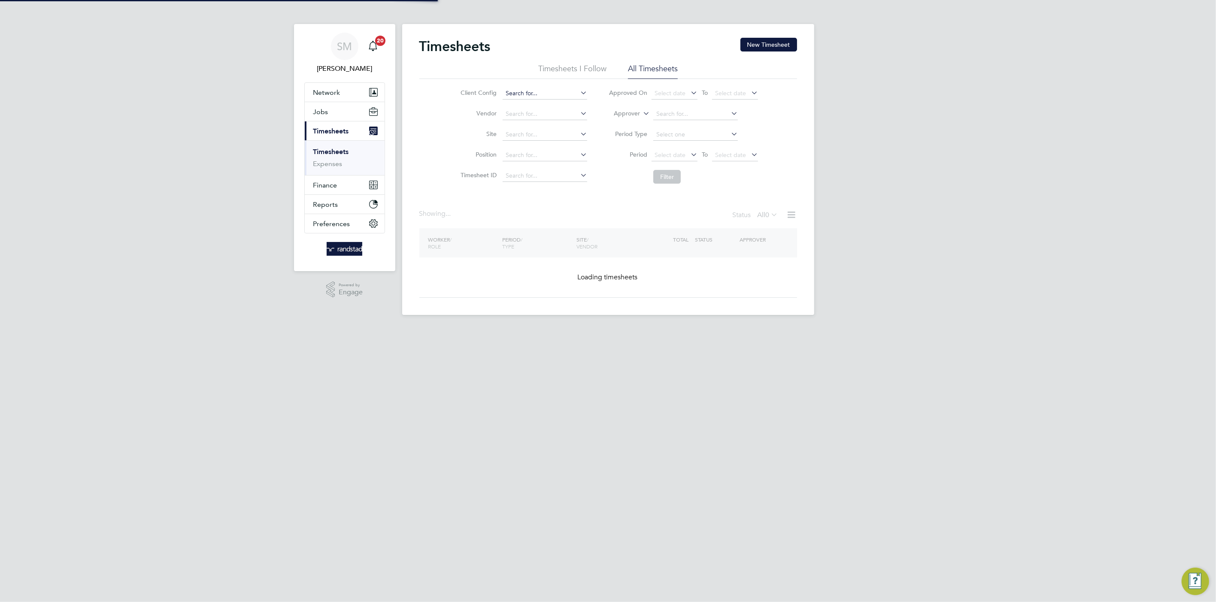
click at [542, 90] on input at bounding box center [545, 94] width 85 height 12
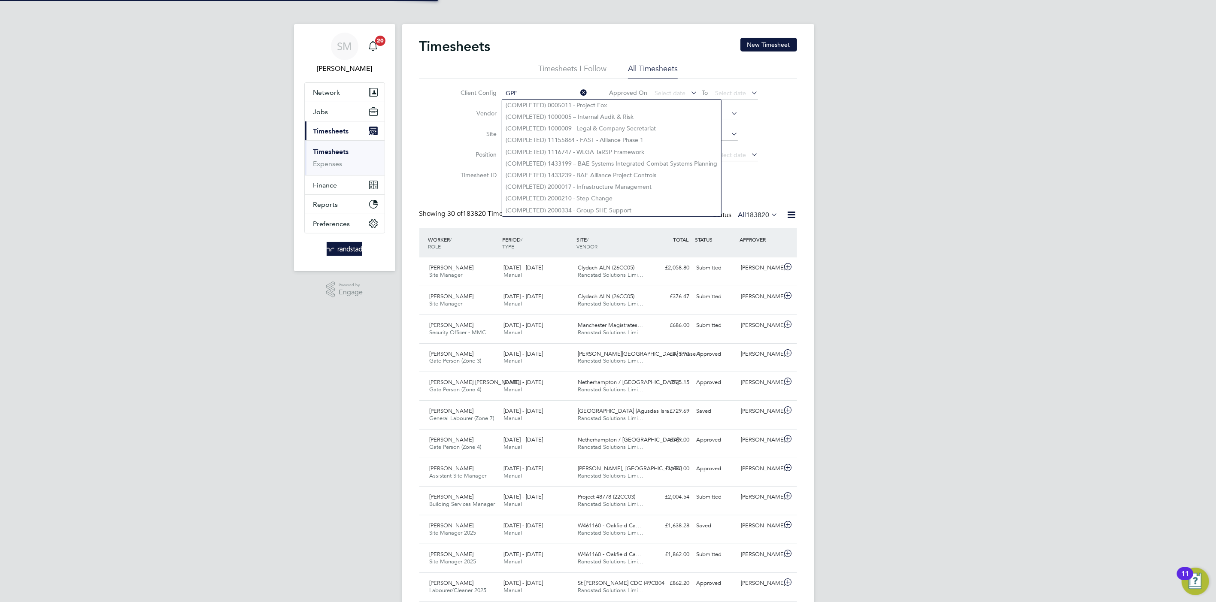
click at [543, 119] on li "(COMPLETED) 1000005 – Internal Audit & Risk" at bounding box center [611, 117] width 219 height 12
type input "(COMPLETED) 1000005 – Internal Audit & Risk"
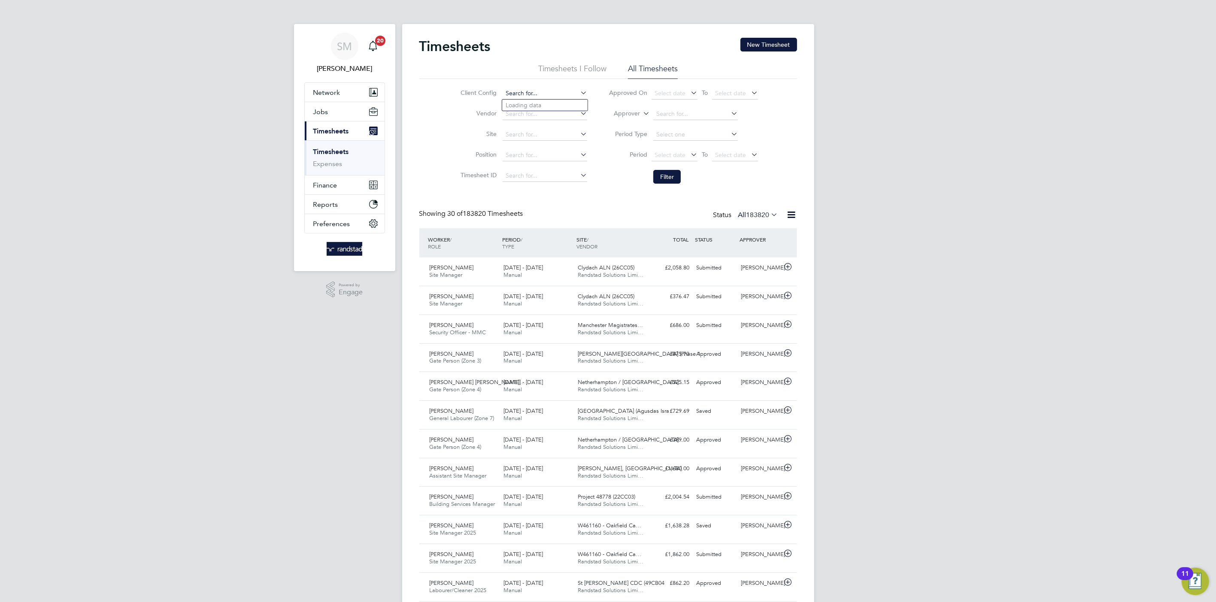
click at [538, 93] on input at bounding box center [545, 94] width 85 height 12
click at [534, 115] on li "BGIS - Temporary GPE" at bounding box center [544, 117] width 85 height 12
type input "BGIS - Temporary GPE"
click at [720, 155] on span "Select date" at bounding box center [730, 155] width 31 height 8
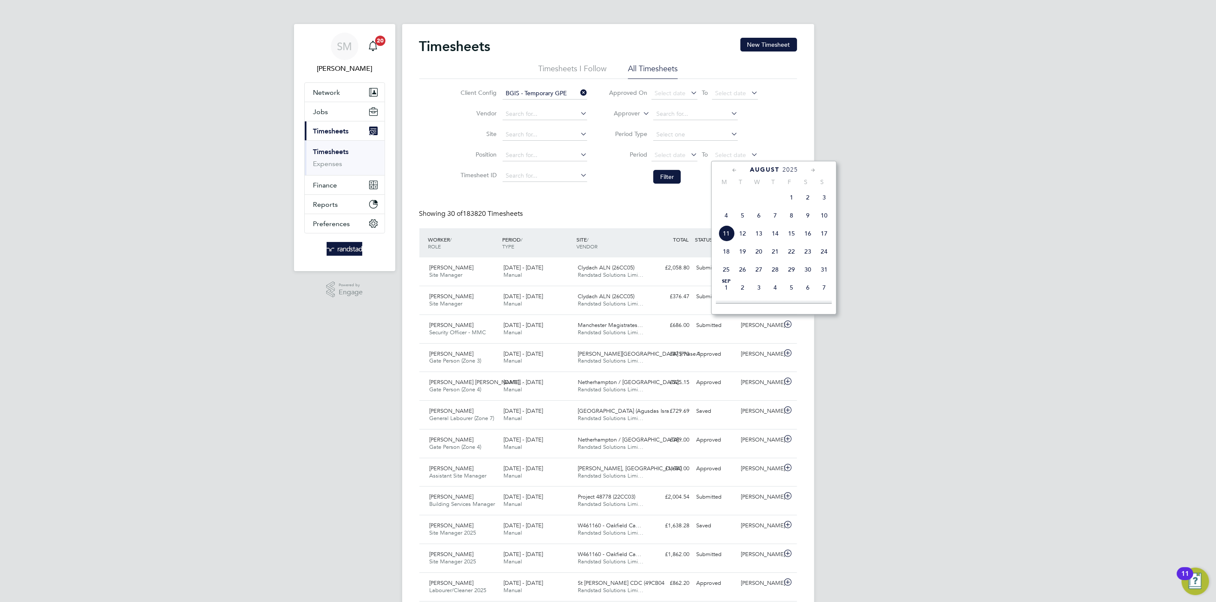
click at [786, 220] on span "8" at bounding box center [791, 215] width 16 height 16
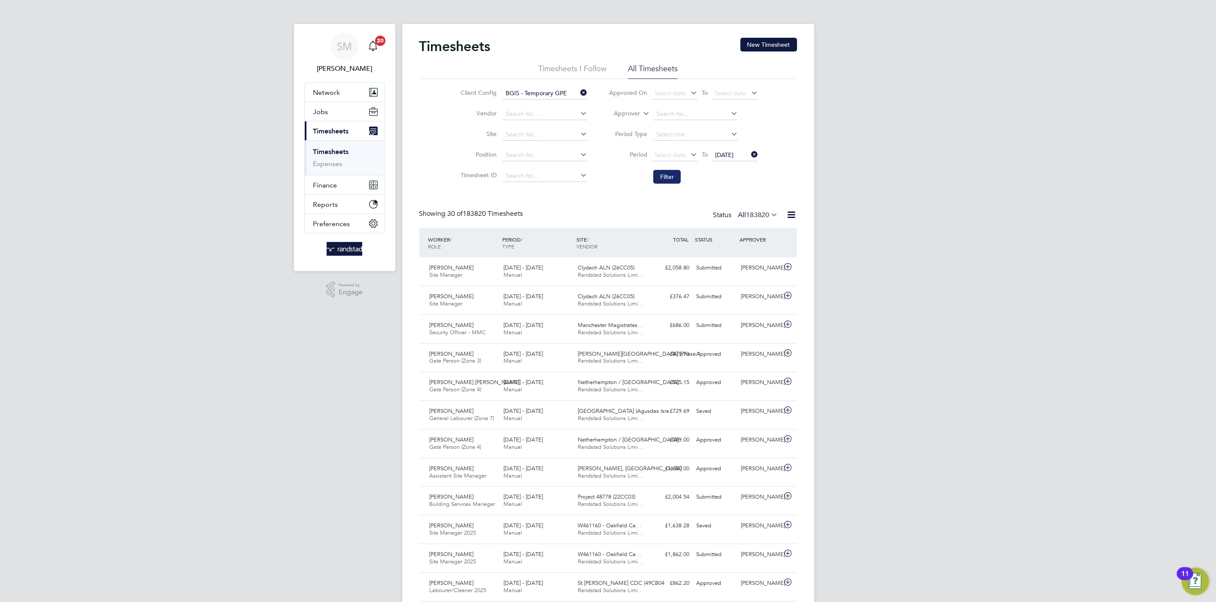
click at [671, 177] on button "Filter" at bounding box center [666, 177] width 27 height 14
click at [675, 145] on li "Period Select date To 08 Aug 2025" at bounding box center [683, 155] width 171 height 21
click at [676, 150] on span "Select date" at bounding box center [675, 156] width 46 height 12
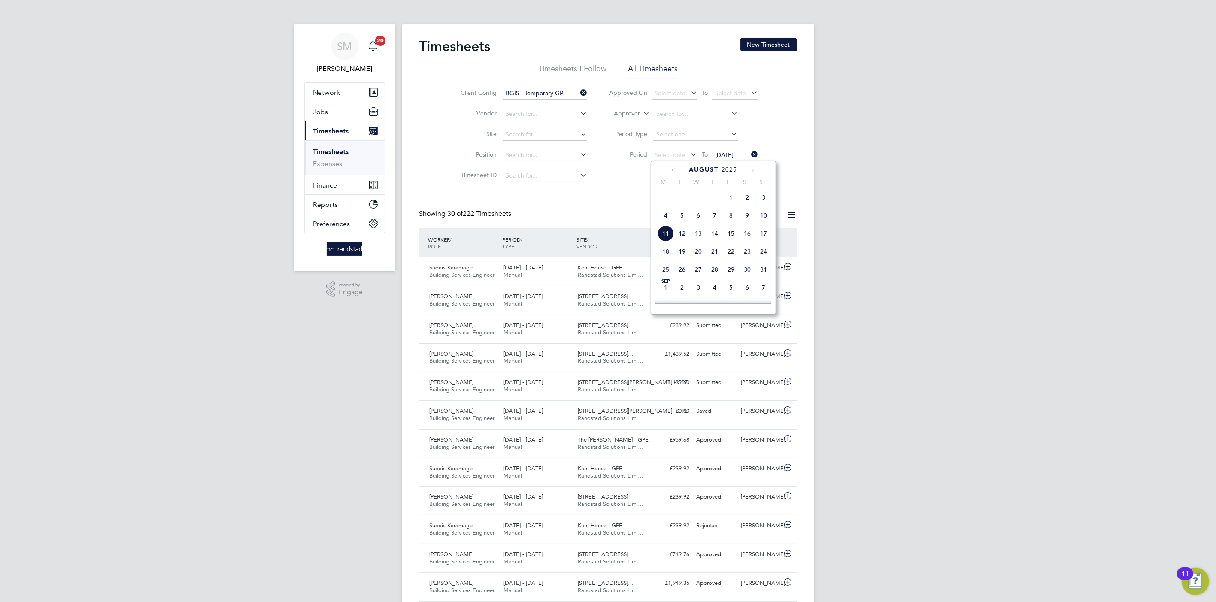
click at [748, 203] on span "2" at bounding box center [747, 197] width 16 height 16
click at [658, 176] on button "Filter" at bounding box center [666, 177] width 27 height 14
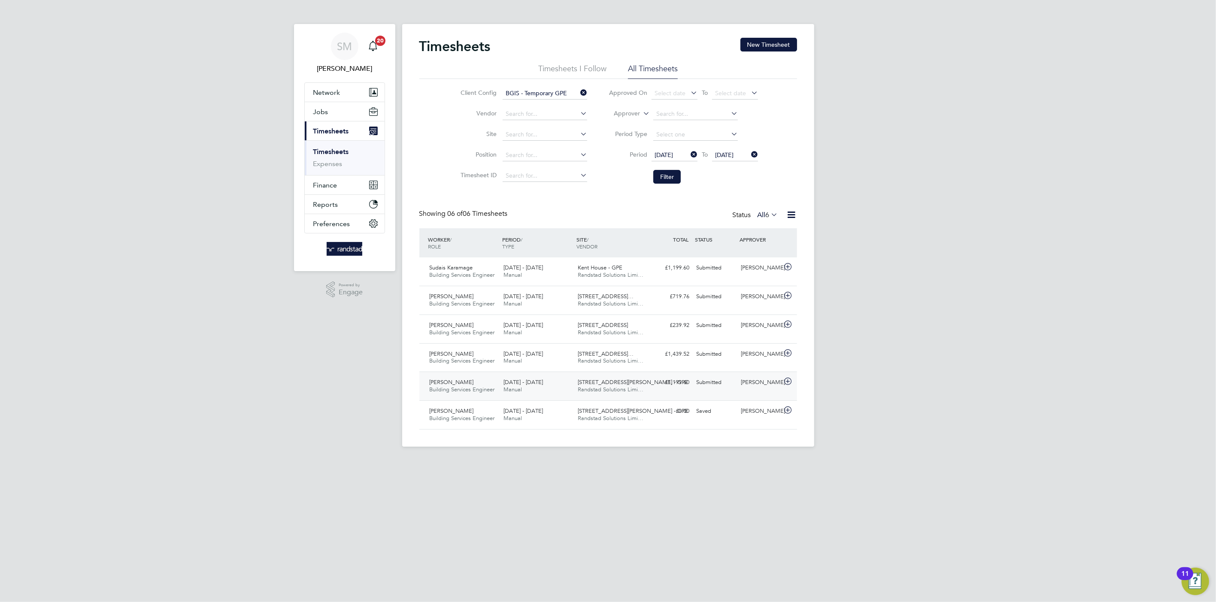
click at [694, 385] on div "Submitted" at bounding box center [715, 383] width 45 height 14
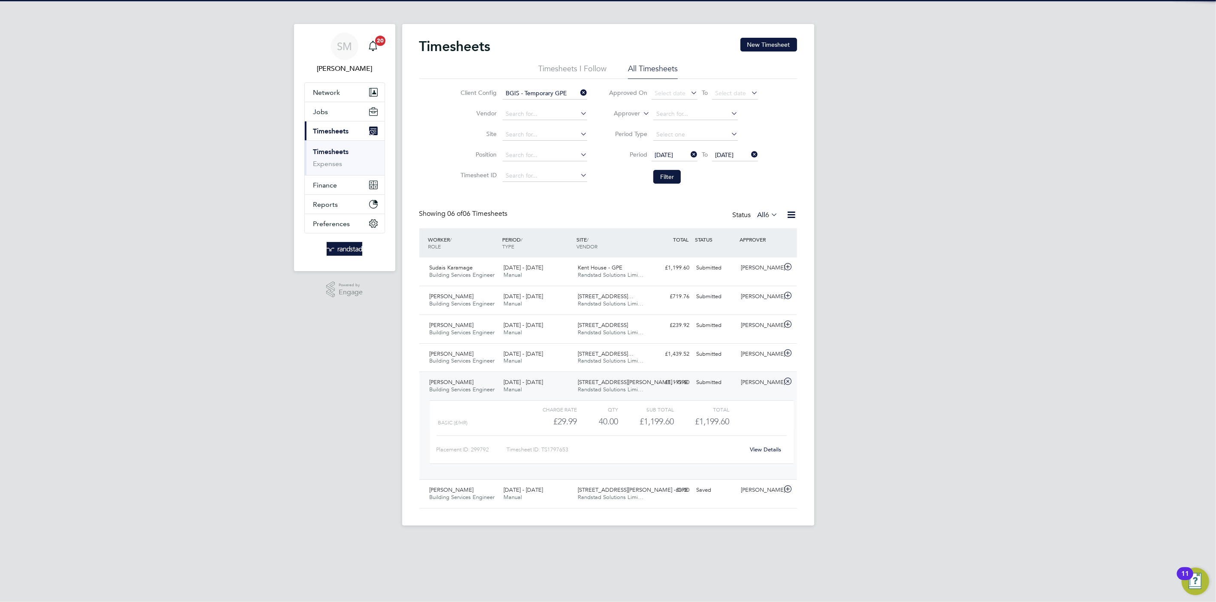
click at [763, 444] on div "View Details" at bounding box center [766, 450] width 42 height 14
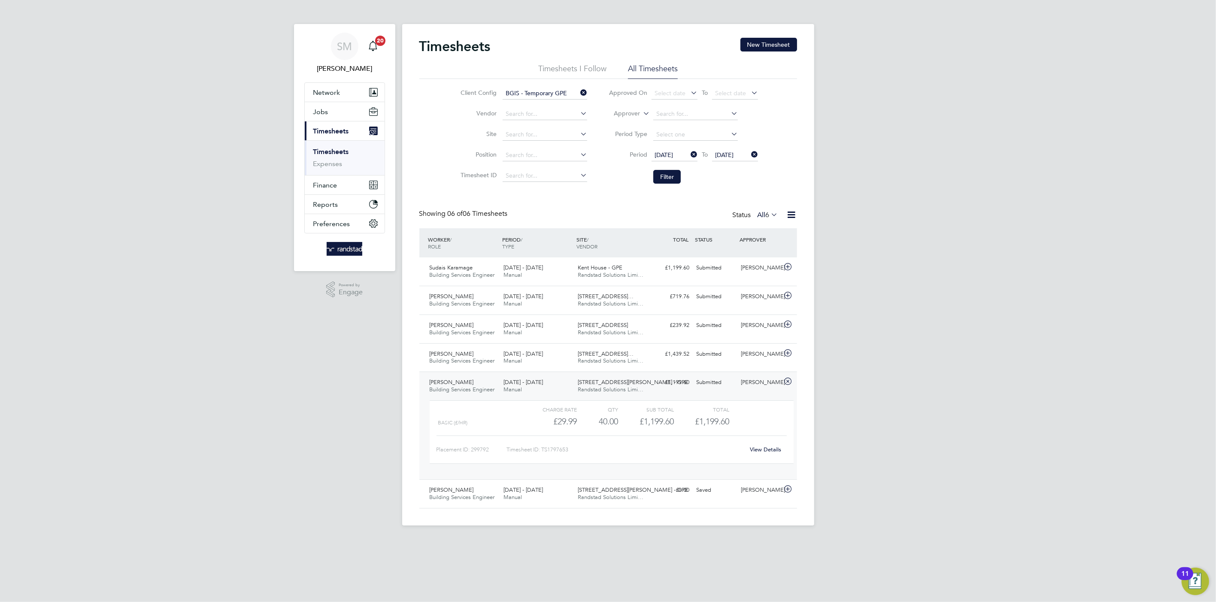
click at [767, 451] on link "View Details" at bounding box center [765, 449] width 31 height 7
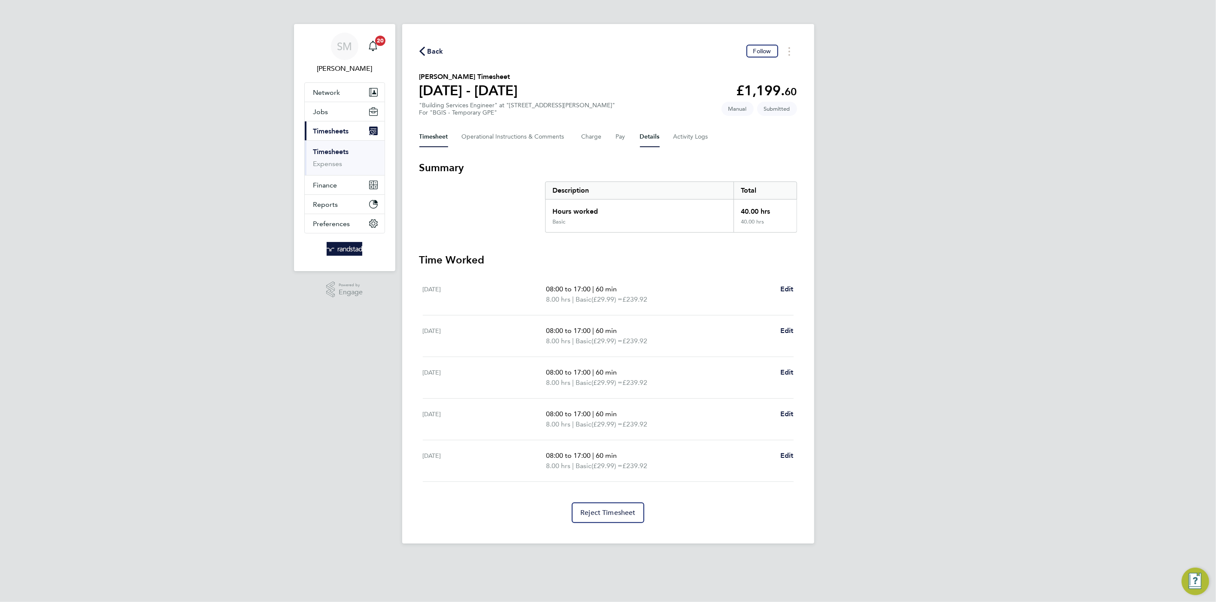
click at [646, 137] on button "Details" at bounding box center [650, 137] width 20 height 21
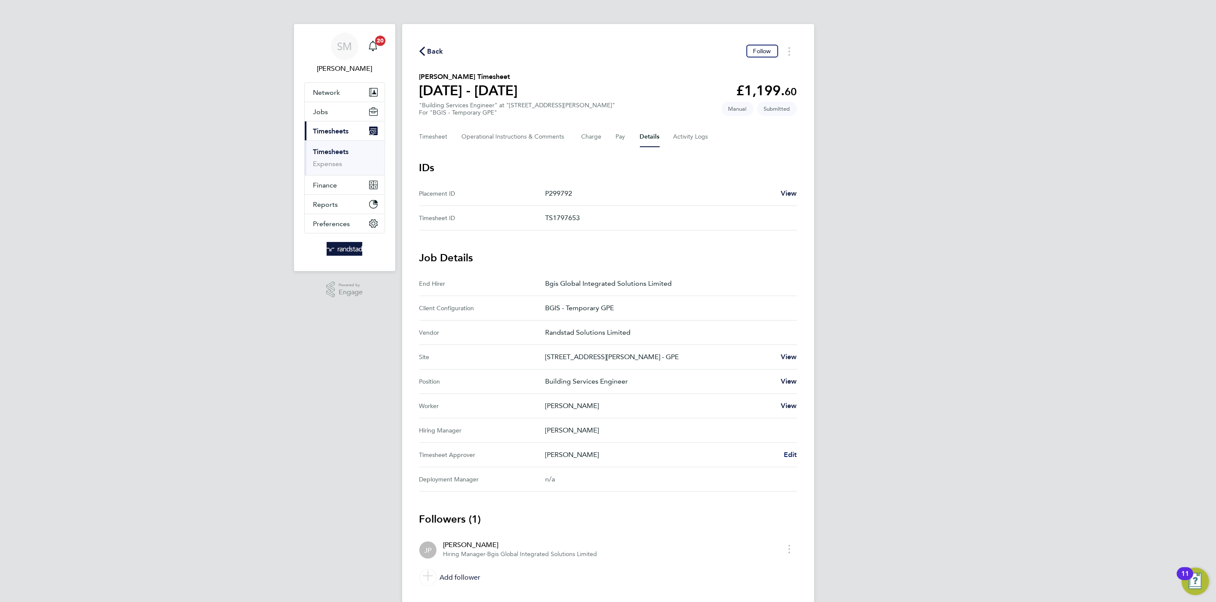
click at [786, 451] on span "Edit" at bounding box center [790, 455] width 13 height 8
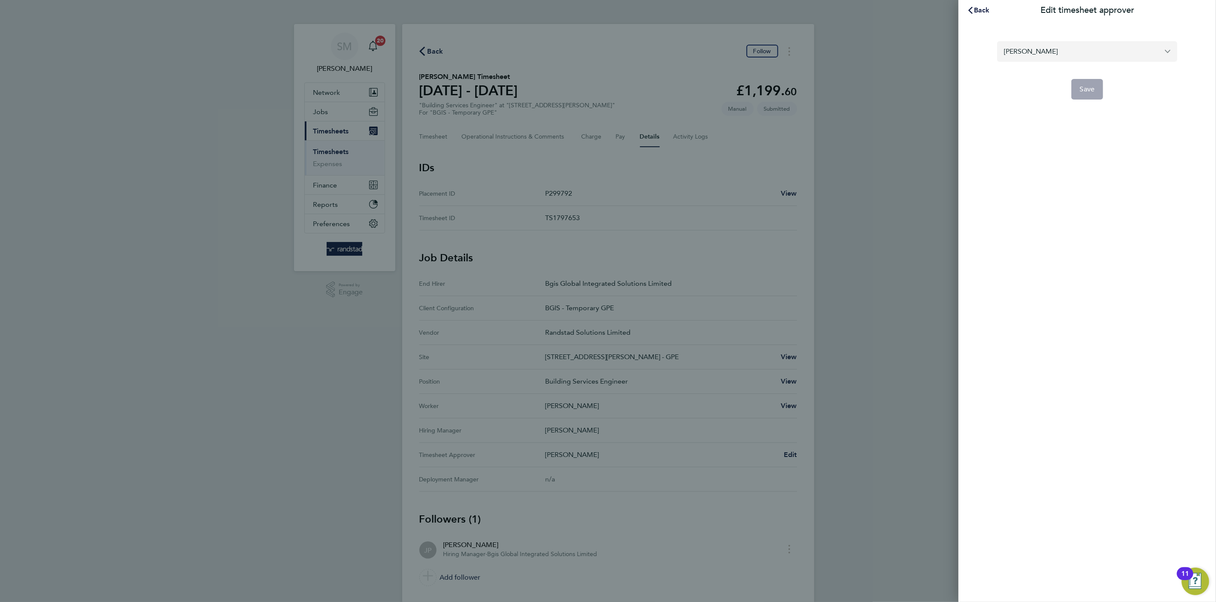
click at [1065, 56] on input "[PERSON_NAME]" at bounding box center [1087, 51] width 180 height 20
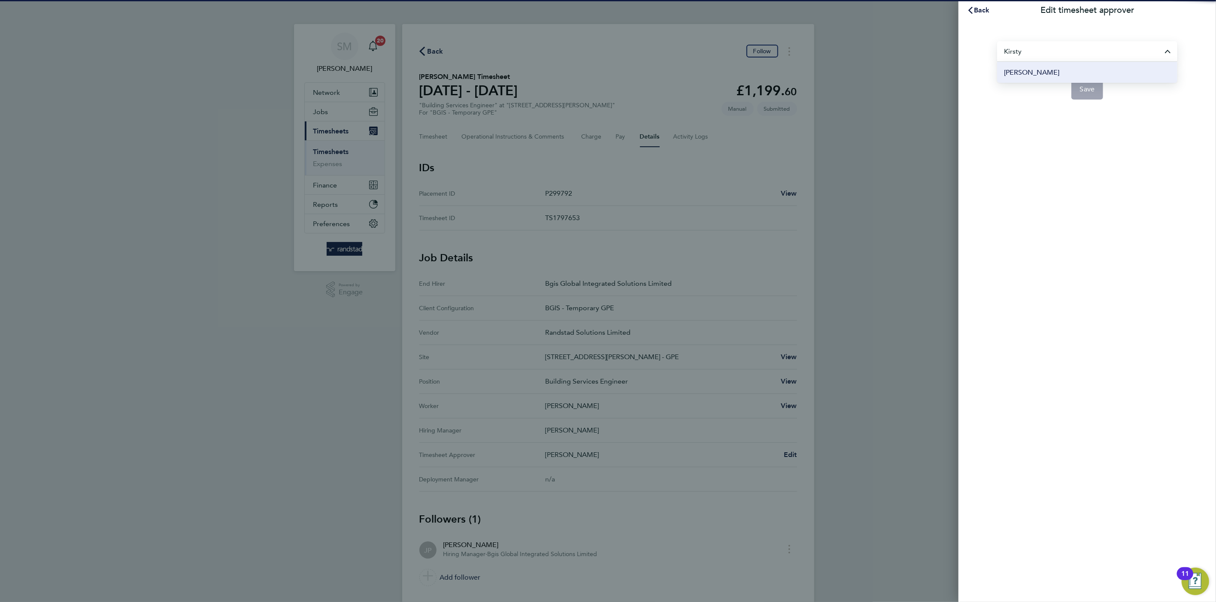
click at [1055, 70] on li "[PERSON_NAME]" at bounding box center [1087, 72] width 180 height 21
type input "[PERSON_NAME]"
click at [1091, 90] on span "Save" at bounding box center [1087, 89] width 15 height 9
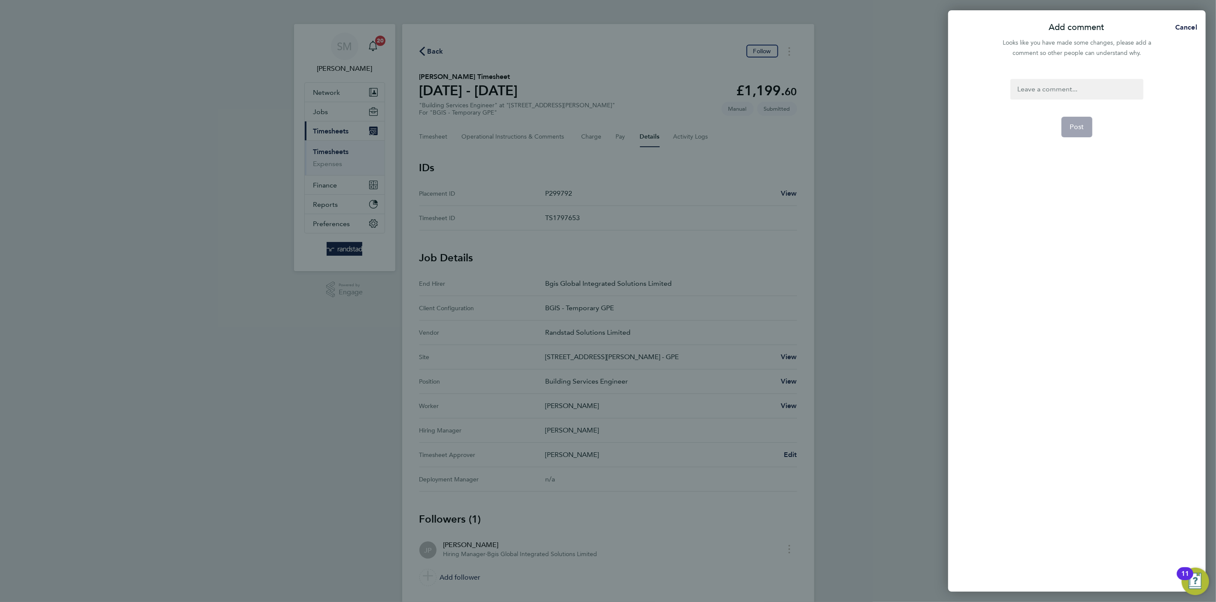
drag, startPoint x: 1043, startPoint y: 79, endPoint x: 1044, endPoint y: 83, distance: 4.5
click at [1042, 79] on app-editor at bounding box center [1077, 89] width 133 height 21
click at [1045, 90] on div at bounding box center [1077, 89] width 133 height 21
click at [1050, 85] on div at bounding box center [1077, 89] width 133 height 21
click at [1087, 134] on button "Post" at bounding box center [1077, 127] width 31 height 21
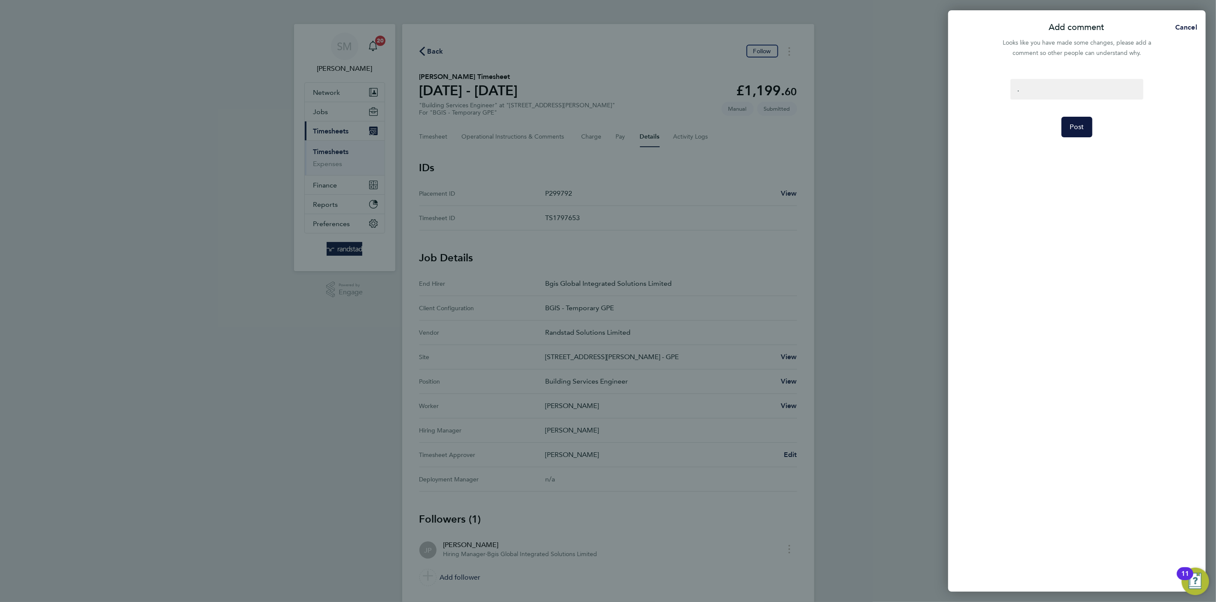
click at [1087, 134] on app-form-button "Post" at bounding box center [1077, 127] width 31 height 21
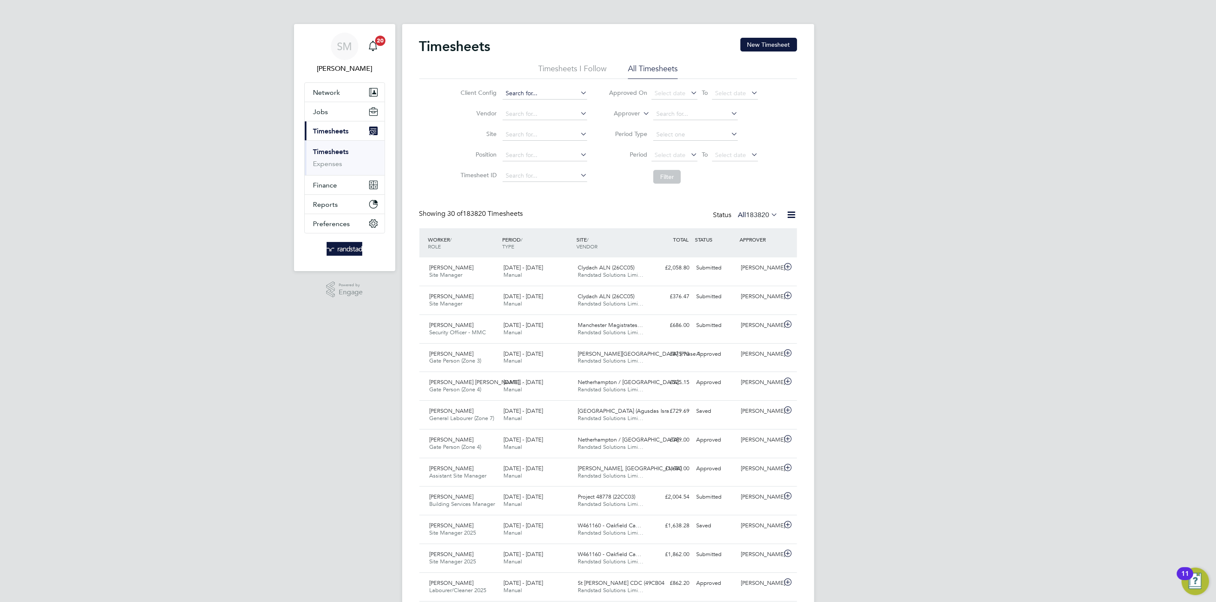
click at [545, 95] on input at bounding box center [545, 94] width 85 height 12
click at [537, 117] on li "BGIS - Temporary GPE" at bounding box center [544, 117] width 85 height 12
type input "BGIS - Temporary GPE"
click at [659, 173] on button "Filter" at bounding box center [666, 177] width 27 height 14
click at [668, 148] on li "Period Select date To Select date" at bounding box center [683, 155] width 171 height 21
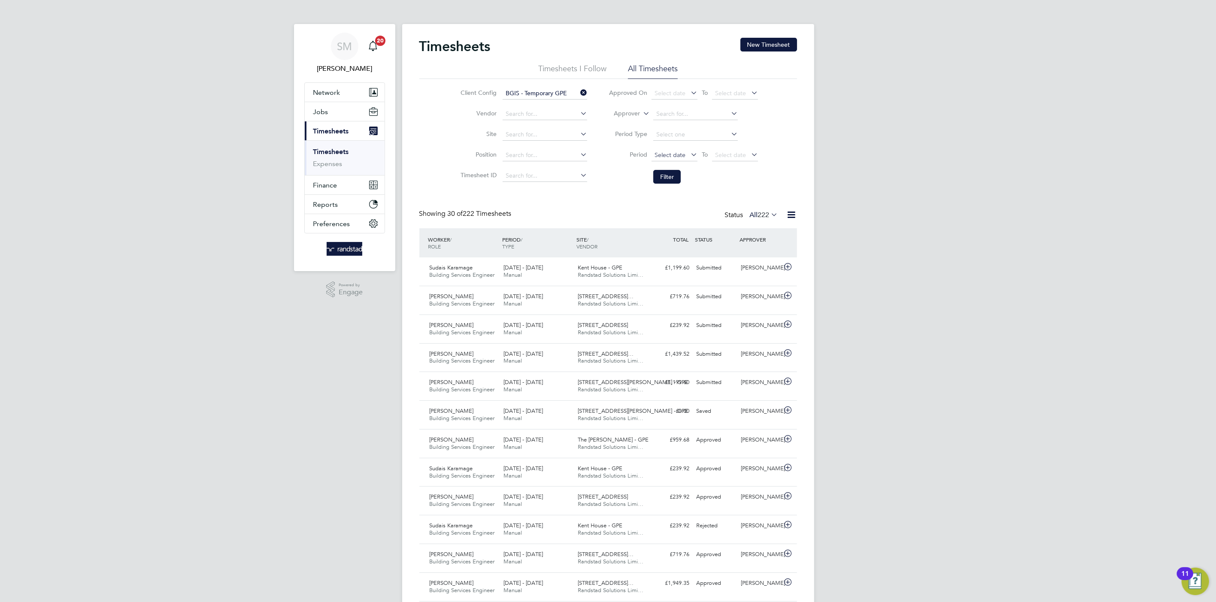
click at [673, 152] on span "Select date" at bounding box center [670, 155] width 31 height 8
click at [748, 203] on span "2" at bounding box center [747, 197] width 16 height 16
click at [735, 159] on span "Select date" at bounding box center [735, 156] width 46 height 12
click at [795, 220] on span "8" at bounding box center [791, 215] width 16 height 16
click at [660, 170] on button "Filter" at bounding box center [666, 177] width 27 height 14
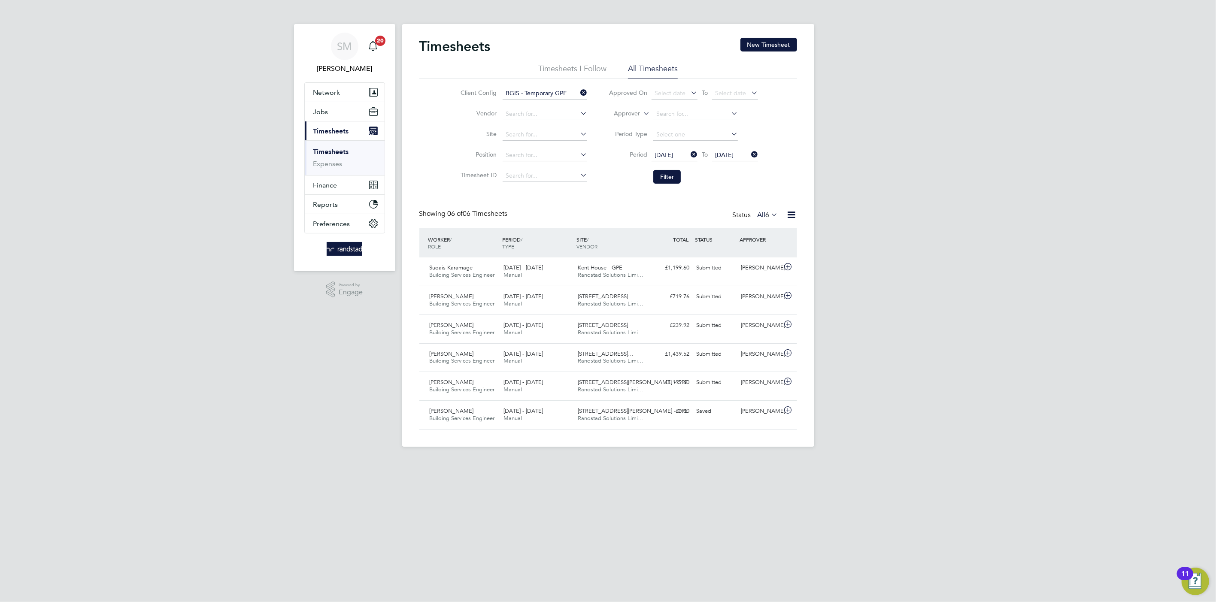
click at [555, 95] on input "BGIS - Temporary GPE" at bounding box center [545, 94] width 85 height 12
click at [549, 139] on li "BGIS - Temporary" at bounding box center [544, 140] width 85 height 12
type input "BGIS - Temporary"
click at [661, 170] on button "Filter" at bounding box center [666, 177] width 27 height 14
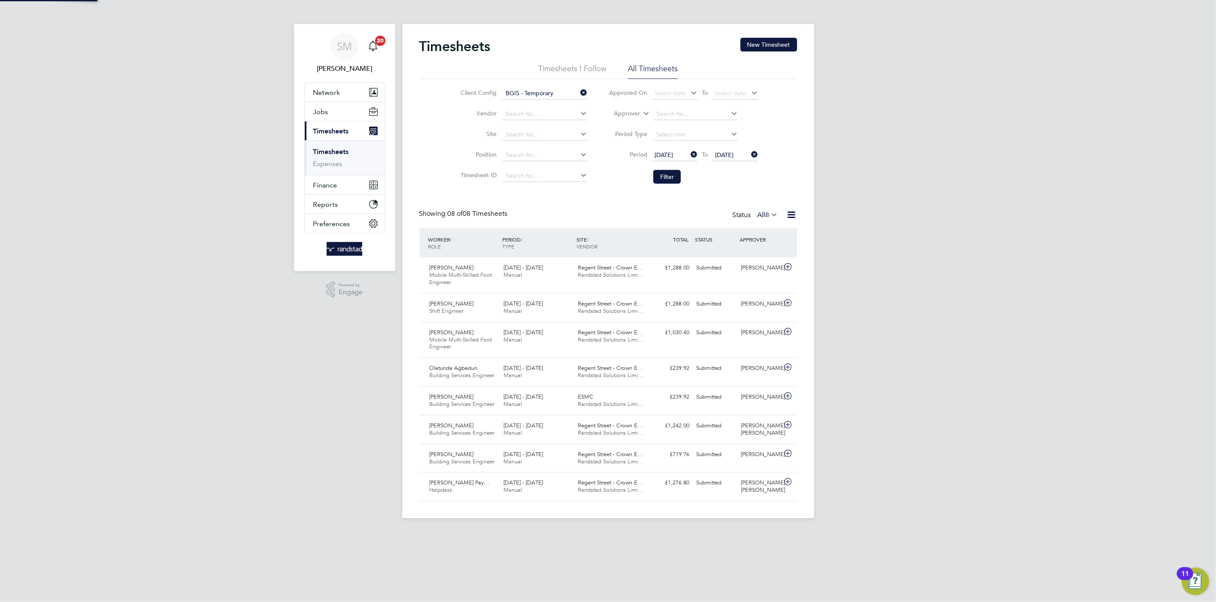
scroll to position [29, 75]
click at [710, 428] on div "Submitted" at bounding box center [715, 426] width 45 height 14
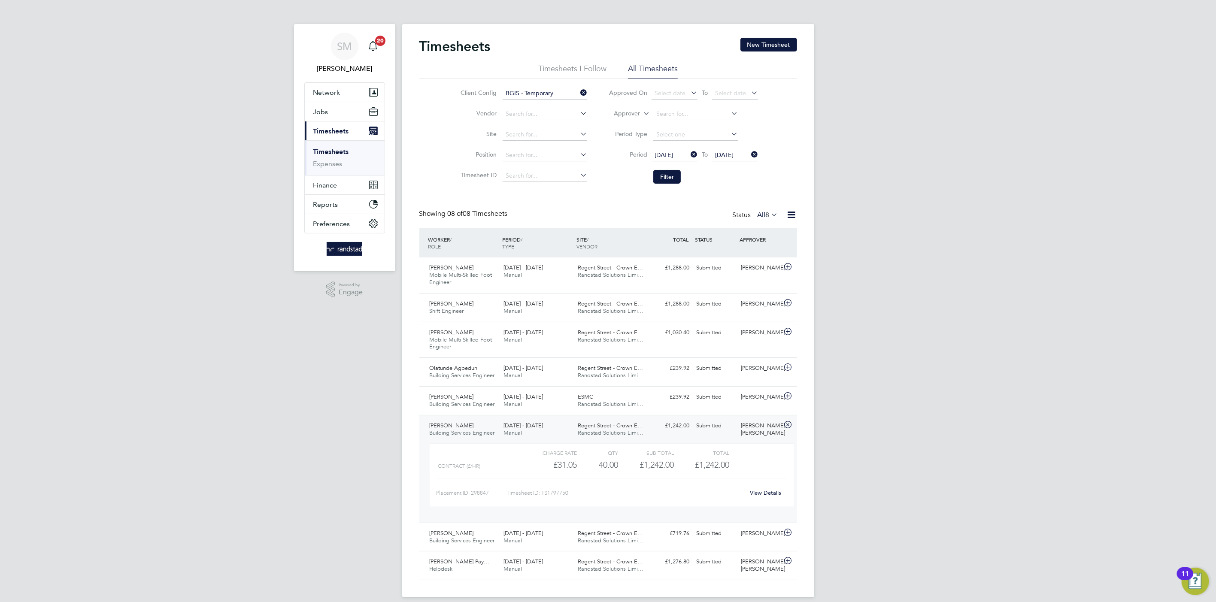
click at [766, 492] on link "View Details" at bounding box center [765, 492] width 31 height 7
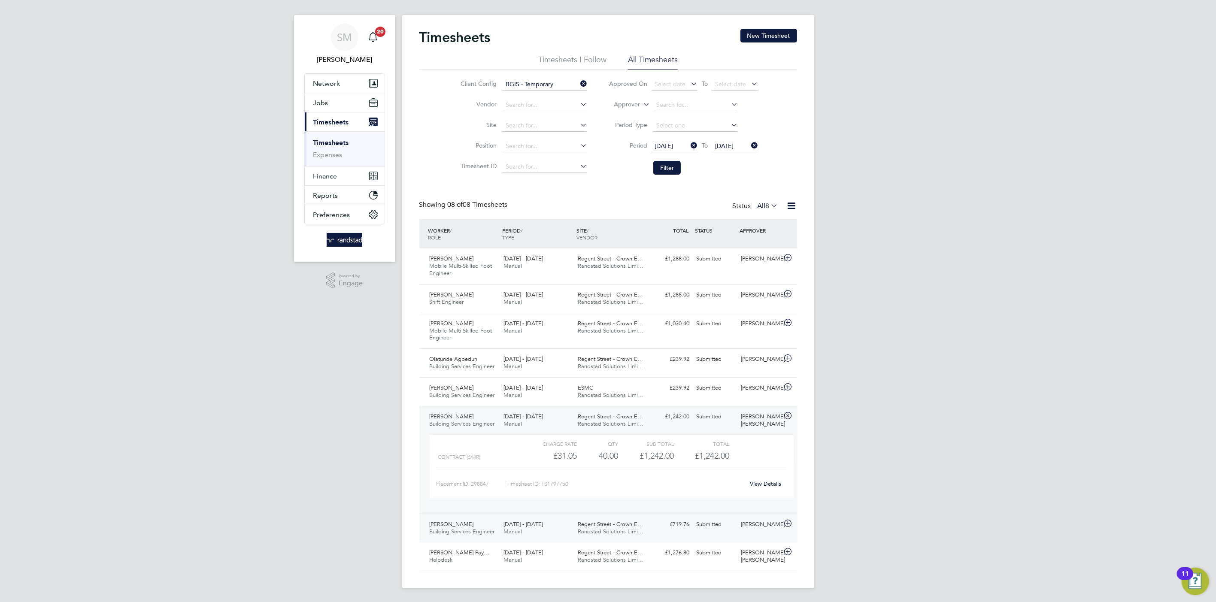
scroll to position [9, 0]
click at [586, 419] on span "Regent Street - Crown E…" at bounding box center [610, 416] width 65 height 7
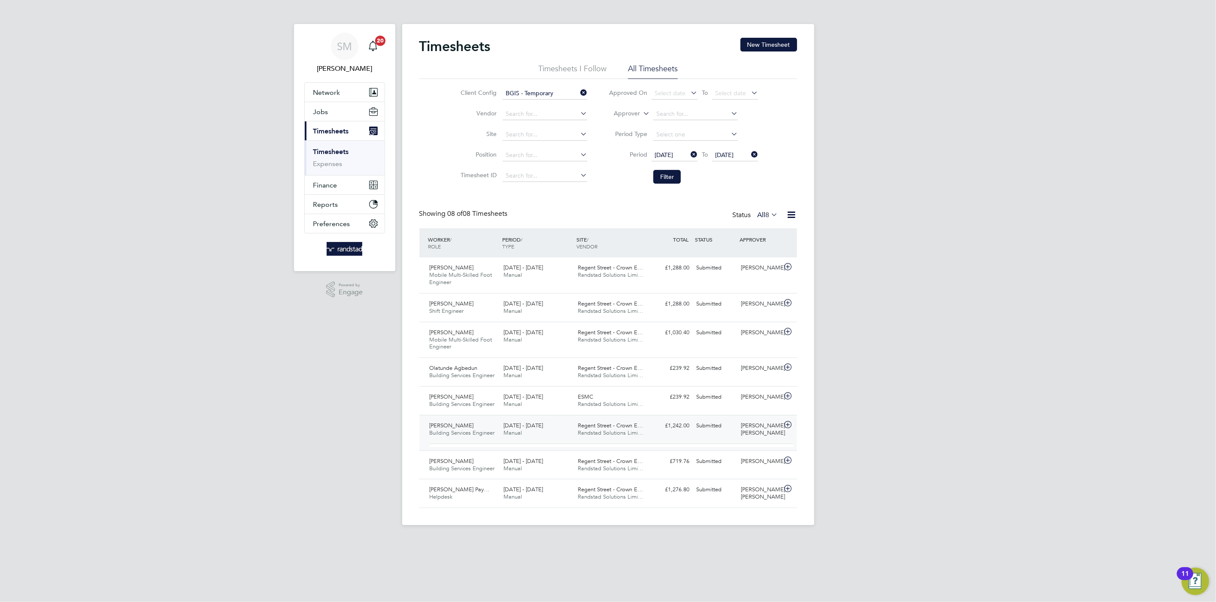
scroll to position [0, 0]
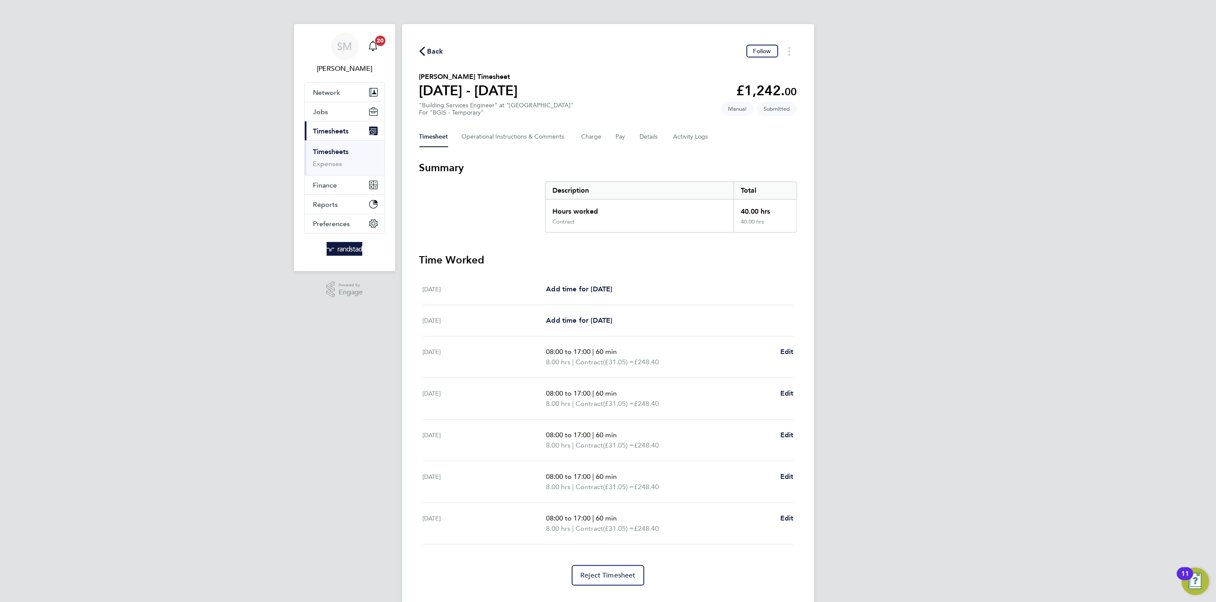
click at [660, 134] on div "Timesheet Operational Instructions & Comments Charge Pay Details Activity Logs" at bounding box center [608, 137] width 378 height 21
click at [659, 135] on button "Details" at bounding box center [650, 137] width 20 height 21
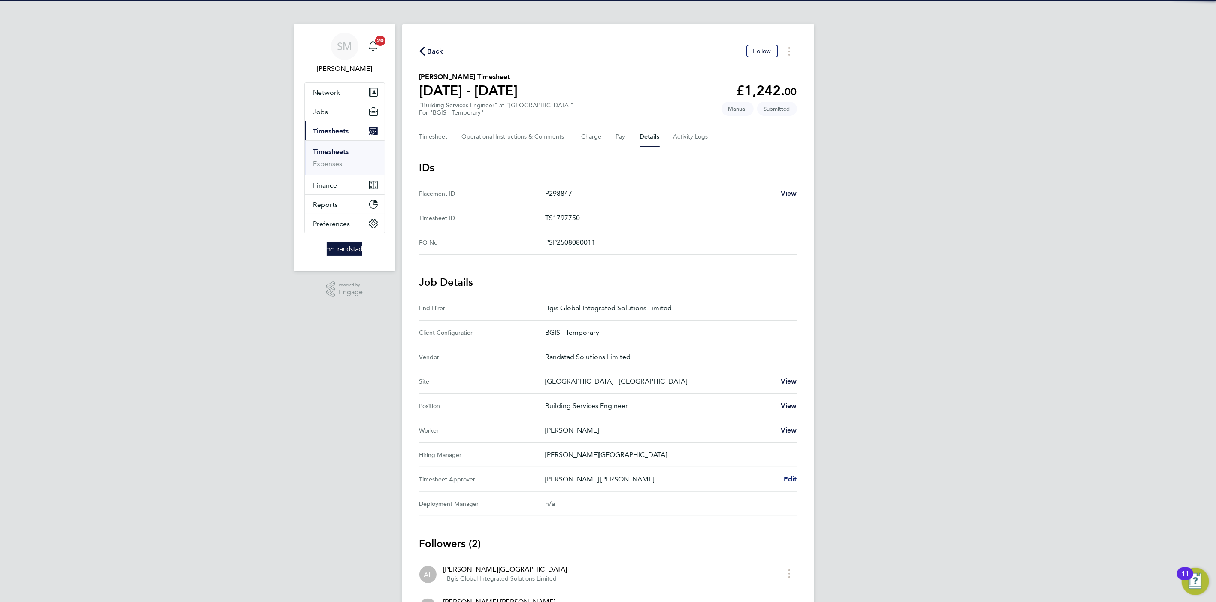
click at [786, 480] on span "Edit" at bounding box center [790, 479] width 13 height 8
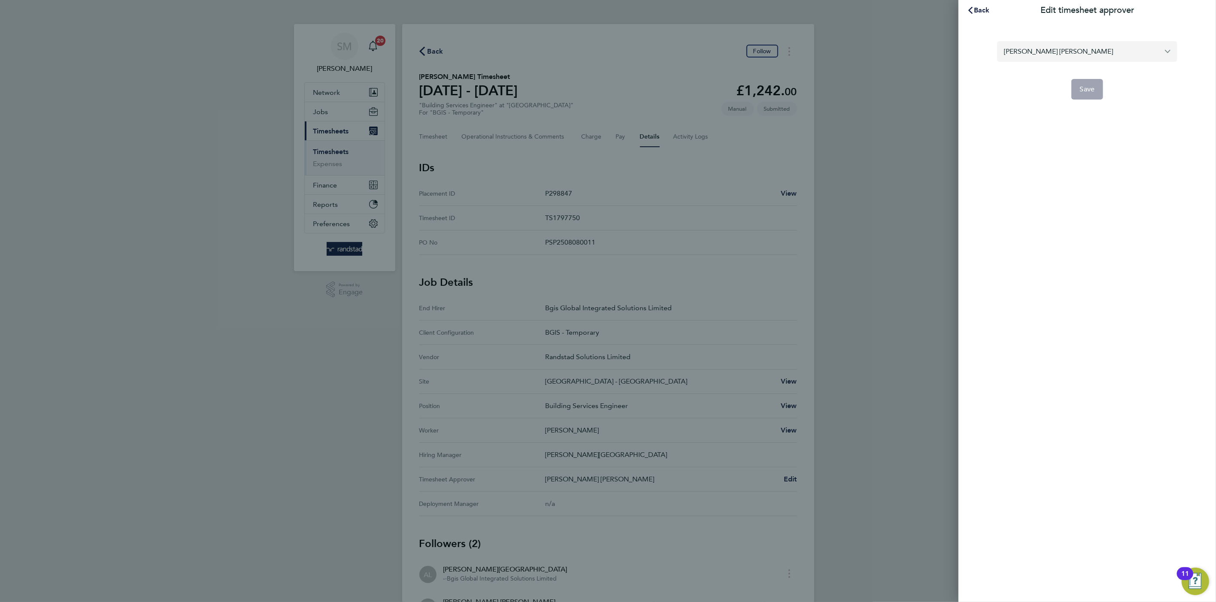
click at [1085, 63] on form "[PERSON_NAME] [PERSON_NAME] Save" at bounding box center [1087, 70] width 180 height 58
click at [1085, 54] on input "[PERSON_NAME] [PERSON_NAME]" at bounding box center [1087, 51] width 180 height 20
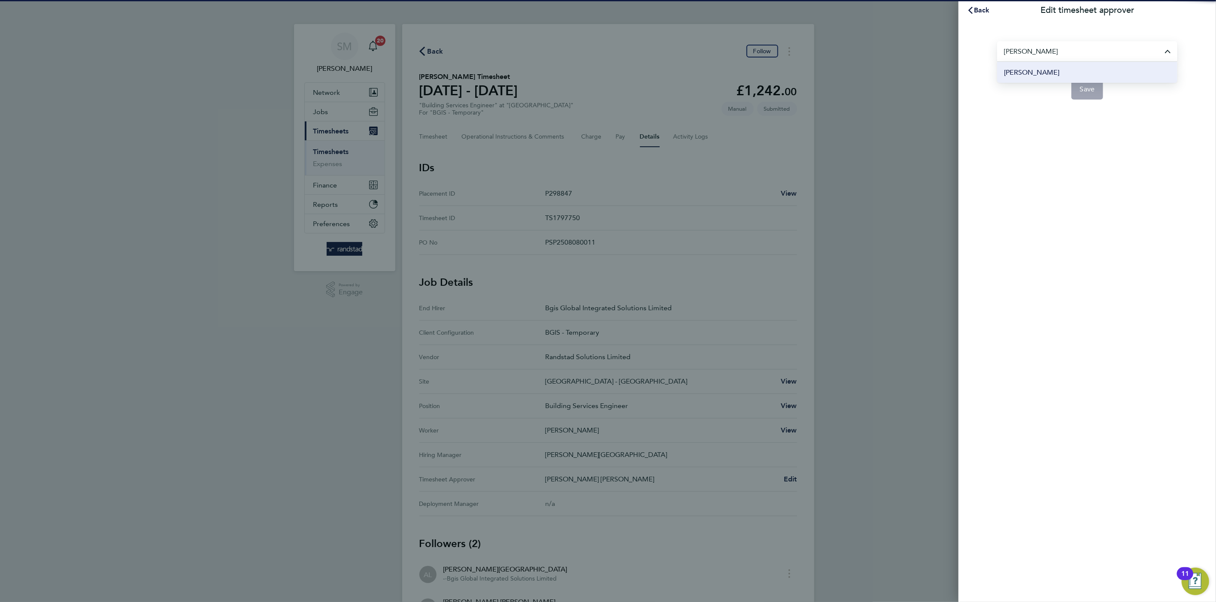
click at [1067, 75] on li "[PERSON_NAME]" at bounding box center [1087, 72] width 180 height 21
type input "[PERSON_NAME]"
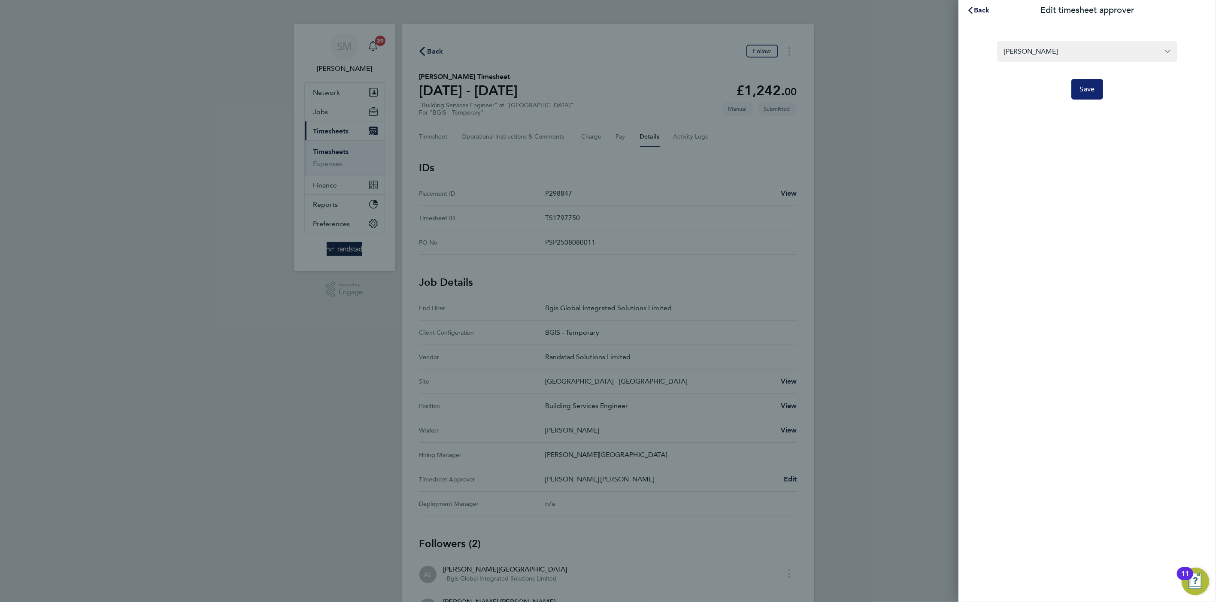
click at [1086, 89] on span "Save" at bounding box center [1087, 89] width 15 height 9
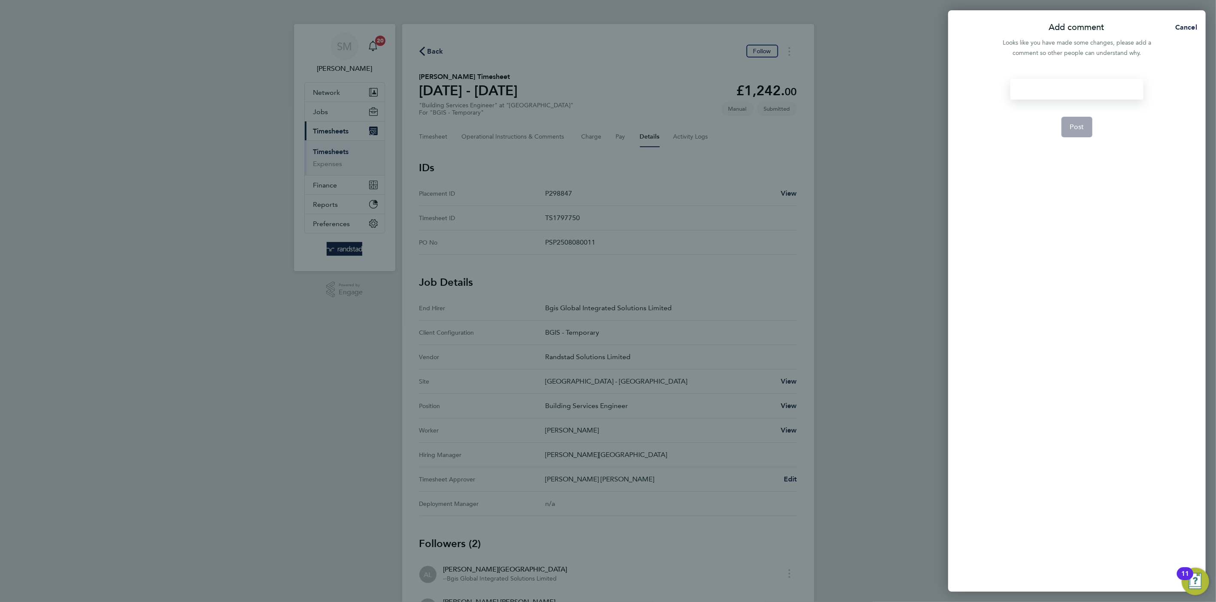
click at [1067, 86] on div at bounding box center [1077, 89] width 133 height 21
click at [1065, 97] on div at bounding box center [1077, 89] width 133 height 21
click at [1077, 134] on button "Post" at bounding box center [1077, 127] width 31 height 21
click at [1077, 134] on app-form-button "Post" at bounding box center [1077, 127] width 31 height 21
click at [1077, 134] on div "SM Scott McGlynn Notifications 20 Applications: Network Team Members Businesses…" at bounding box center [608, 340] width 1216 height 681
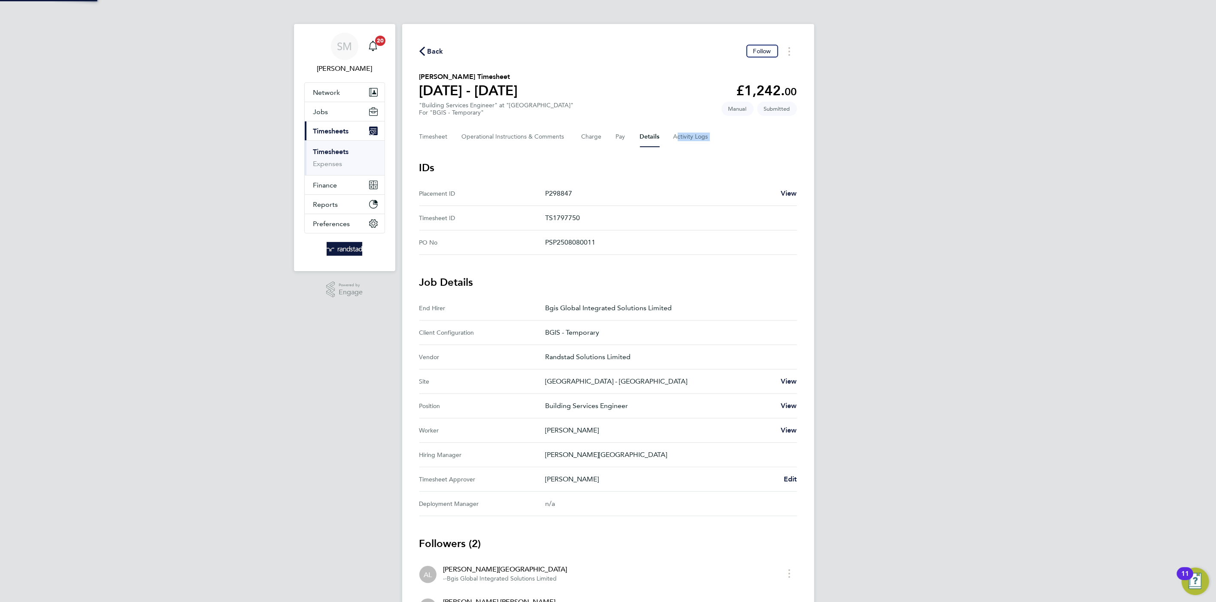
click at [1077, 134] on div "SM Scott McGlynn Notifications 20 Applications: Network Team Members Businesses…" at bounding box center [608, 340] width 1216 height 681
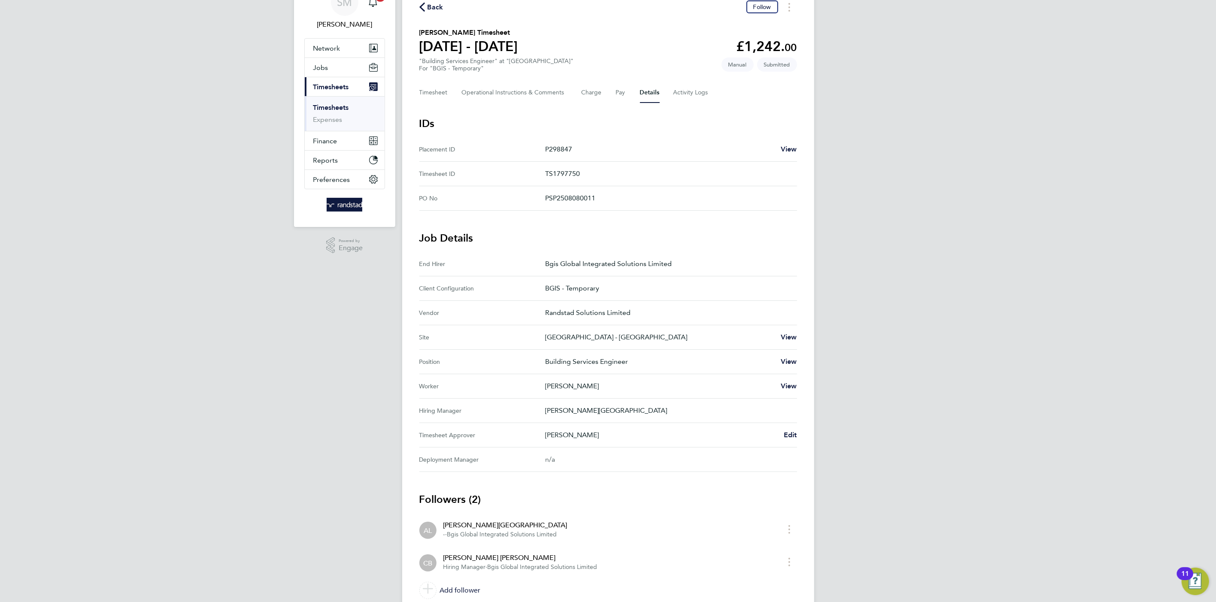
scroll to position [58, 0]
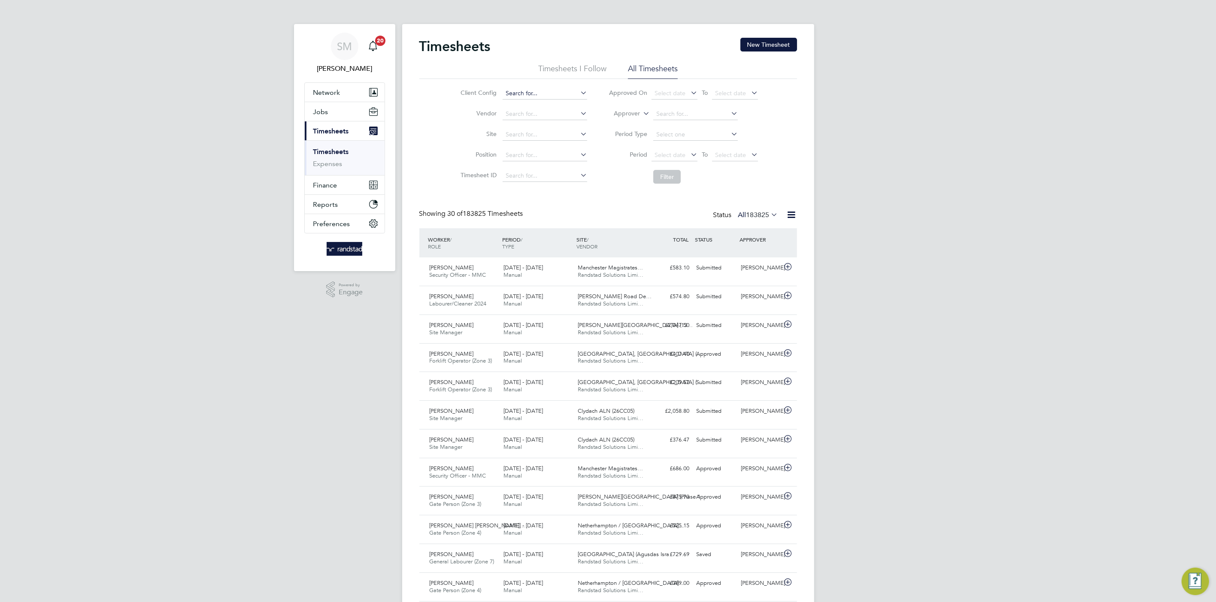
click at [516, 99] on div "Timesheets New Timesheet Timesheets I Follow All Timesheets Client Config Vendo…" at bounding box center [608, 610] width 412 height 1173
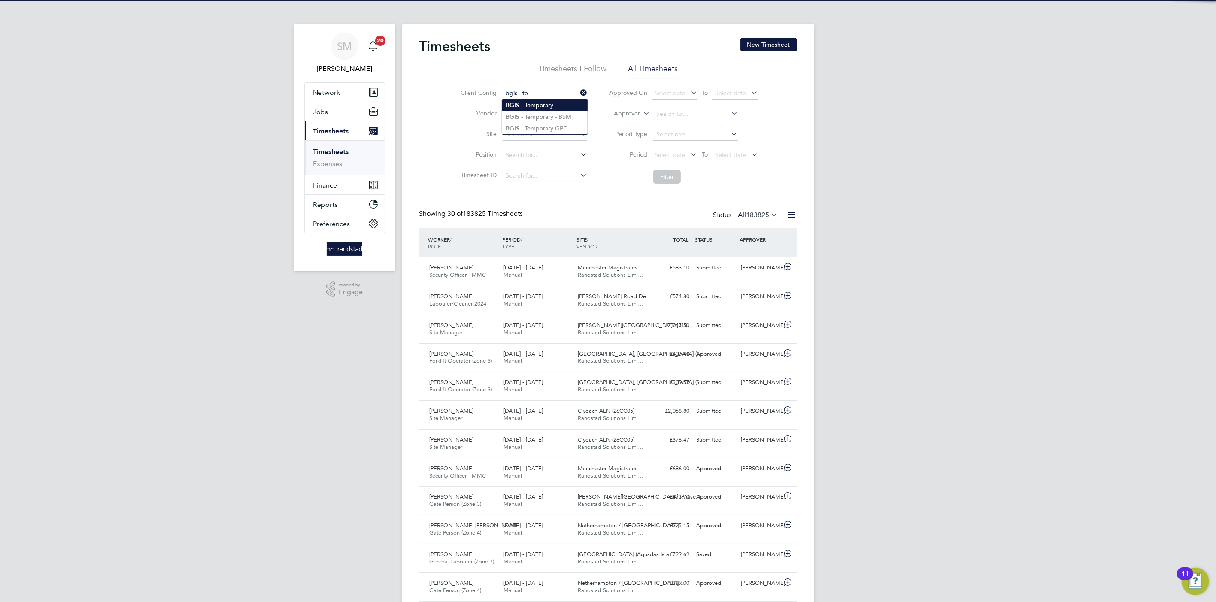
click at [528, 105] on b "Te" at bounding box center [528, 105] width 6 height 7
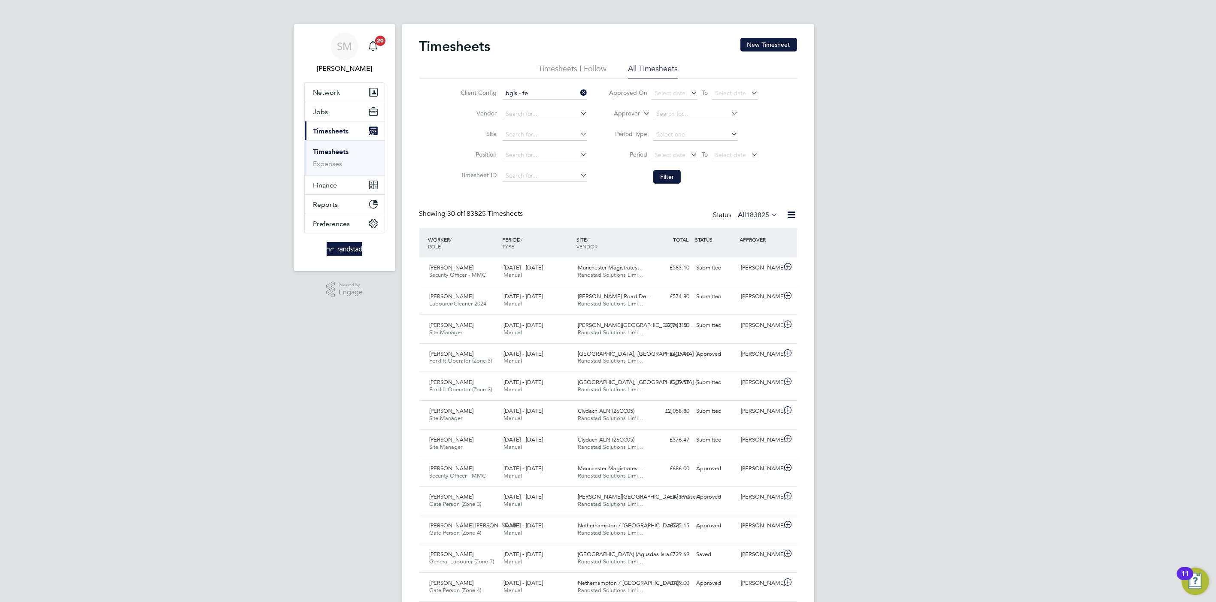
type input "BGIS - Temporary"
click at [677, 179] on button "Filter" at bounding box center [666, 177] width 27 height 14
